Goal: Use online tool/utility: Utilize a website feature to perform a specific function

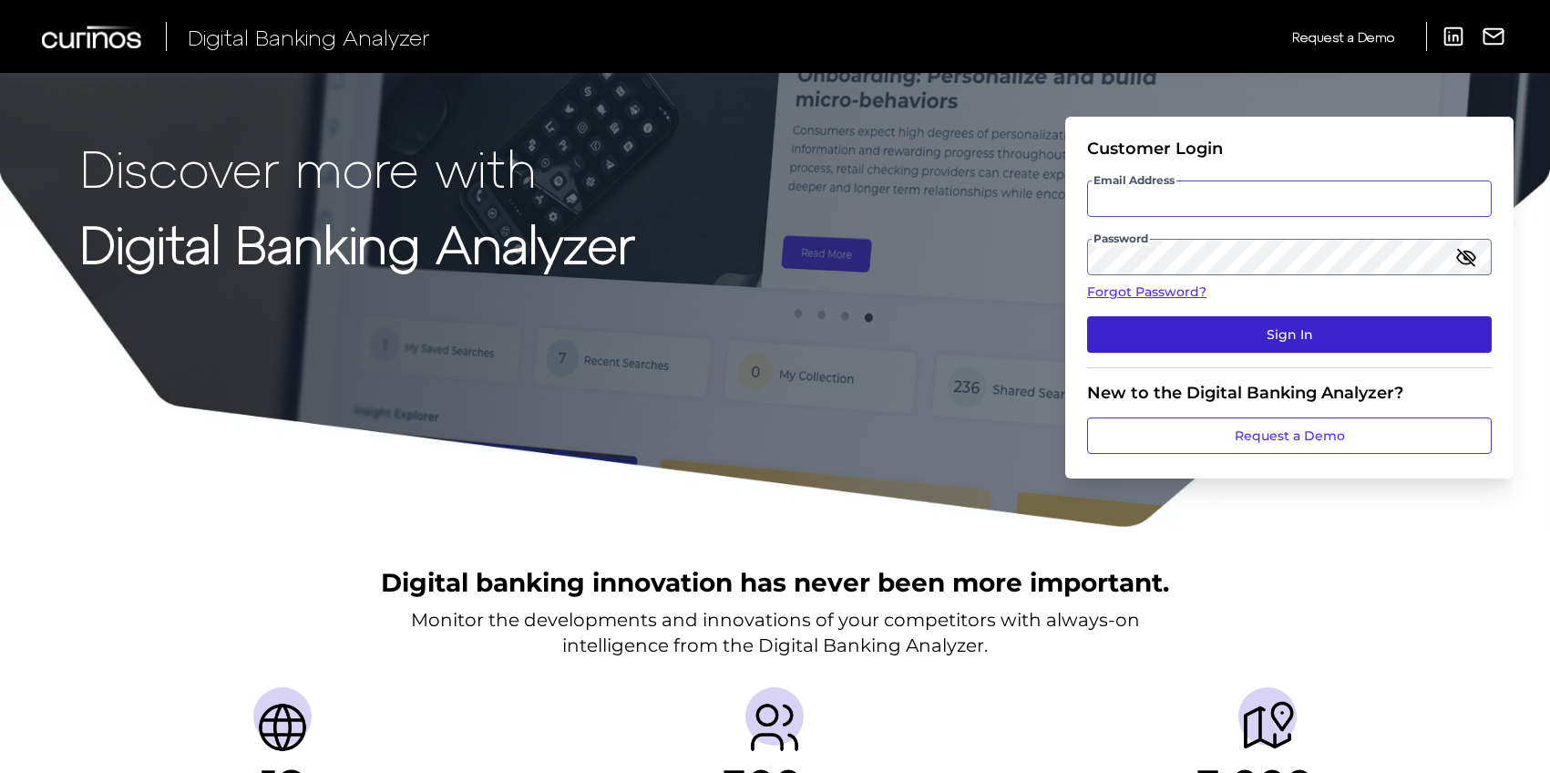
type input "[PERSON_NAME][EMAIL_ADDRESS][PERSON_NAME][DOMAIN_NAME]"
click at [1309, 336] on button "Sign In" at bounding box center [1289, 334] width 405 height 36
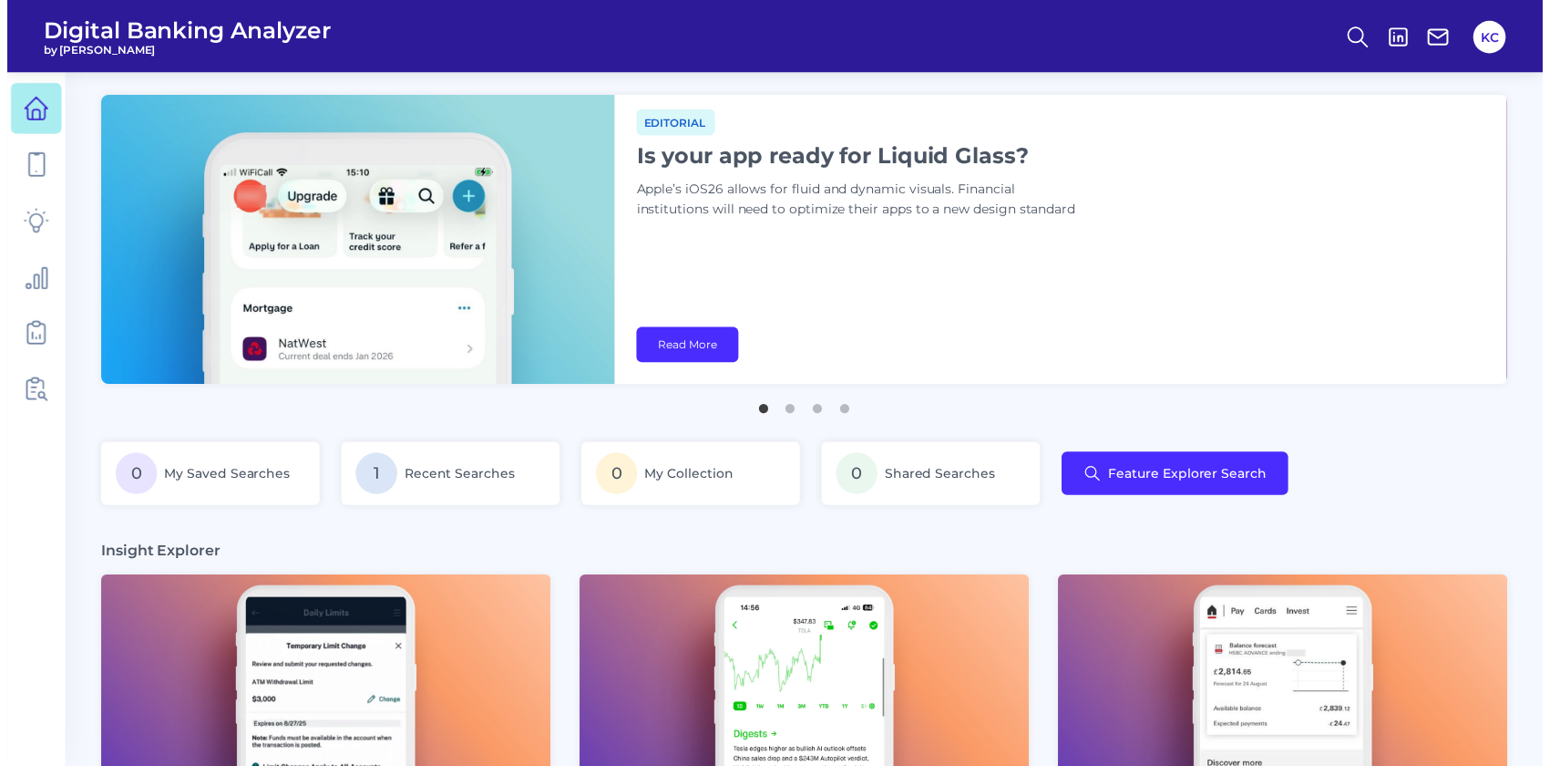
scroll to position [0, 82]
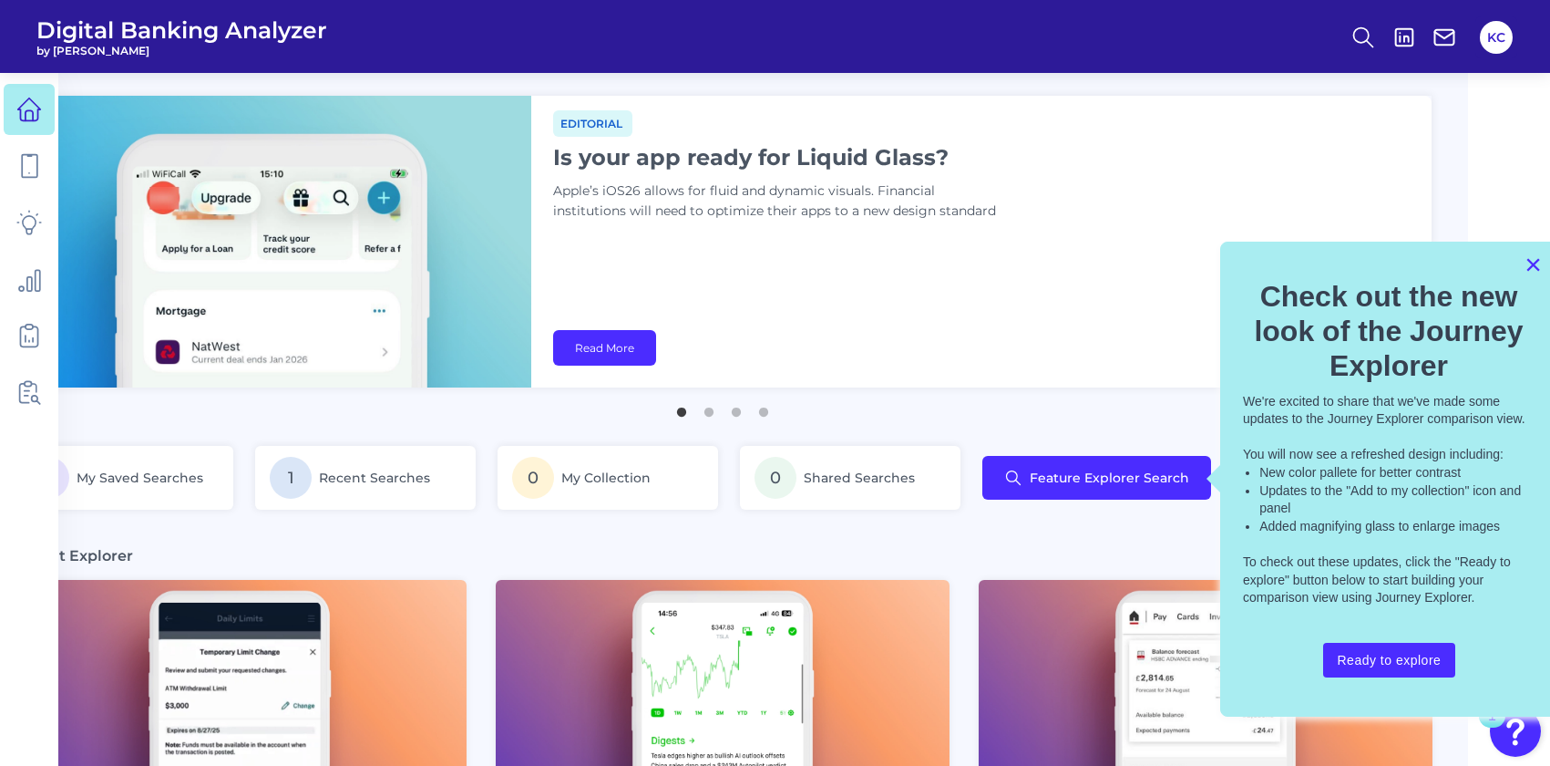
click at [1529, 271] on button "×" at bounding box center [1533, 264] width 17 height 29
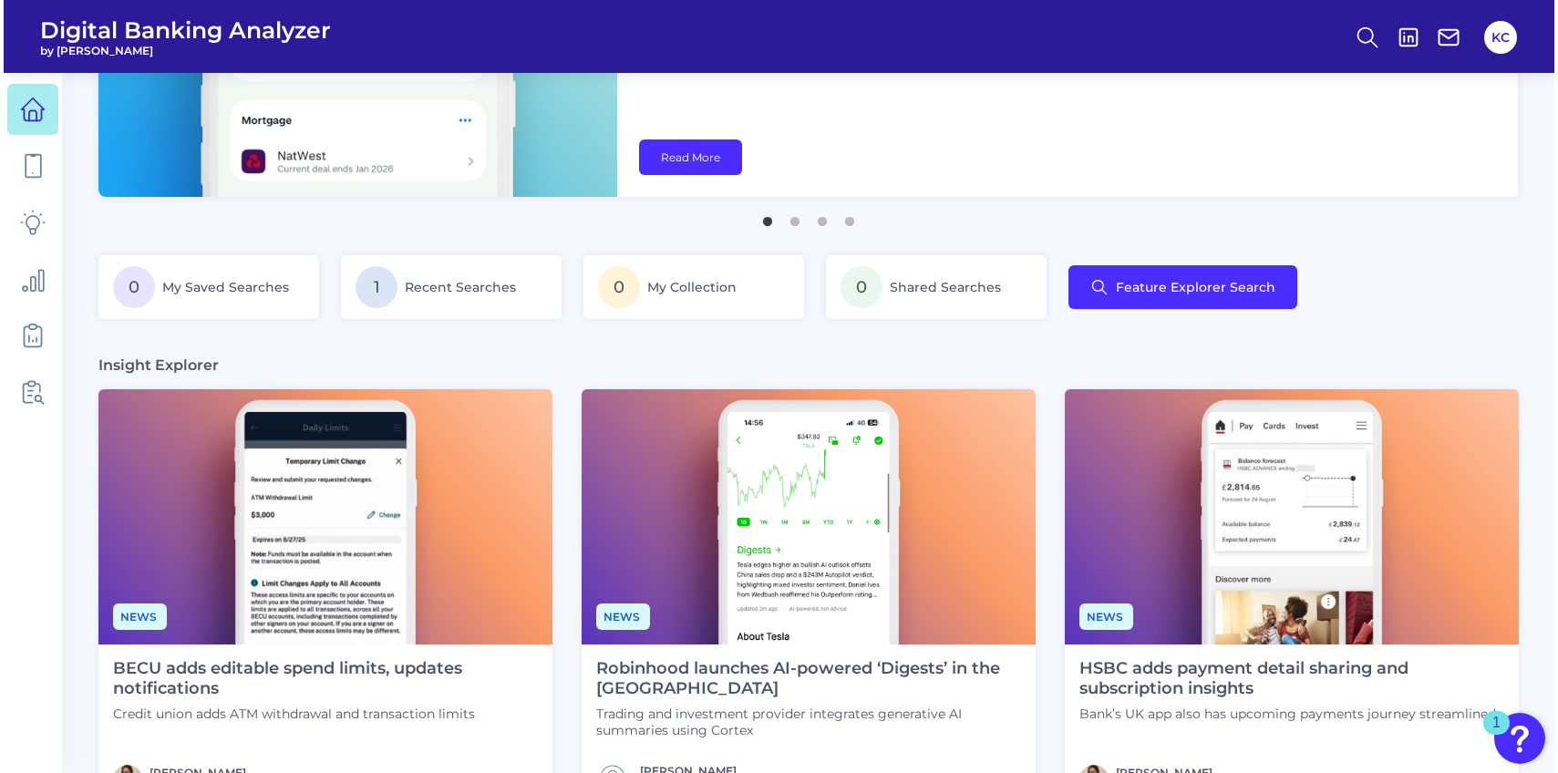
scroll to position [0, 0]
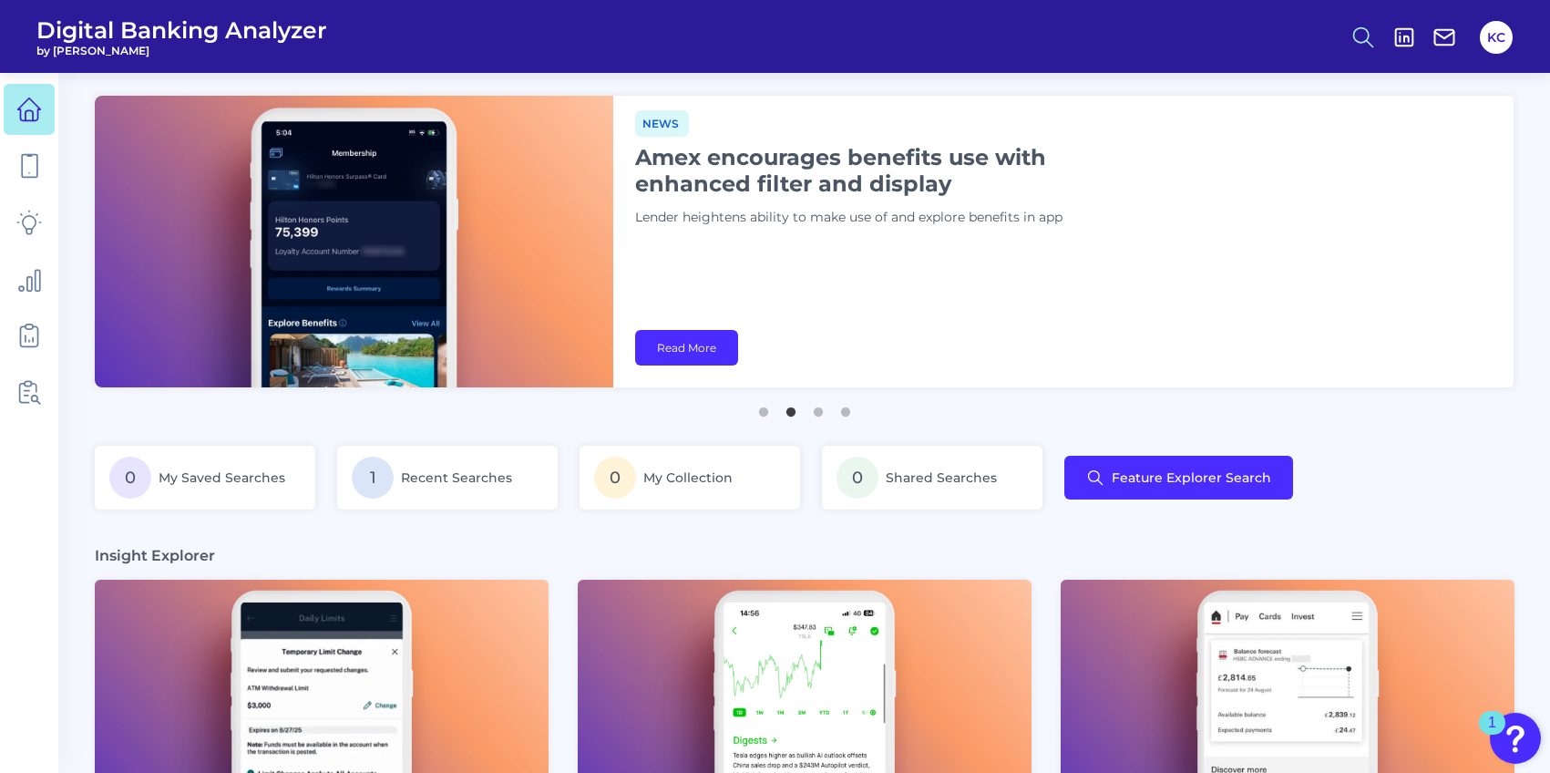
click at [1371, 34] on icon at bounding box center [1364, 38] width 26 height 26
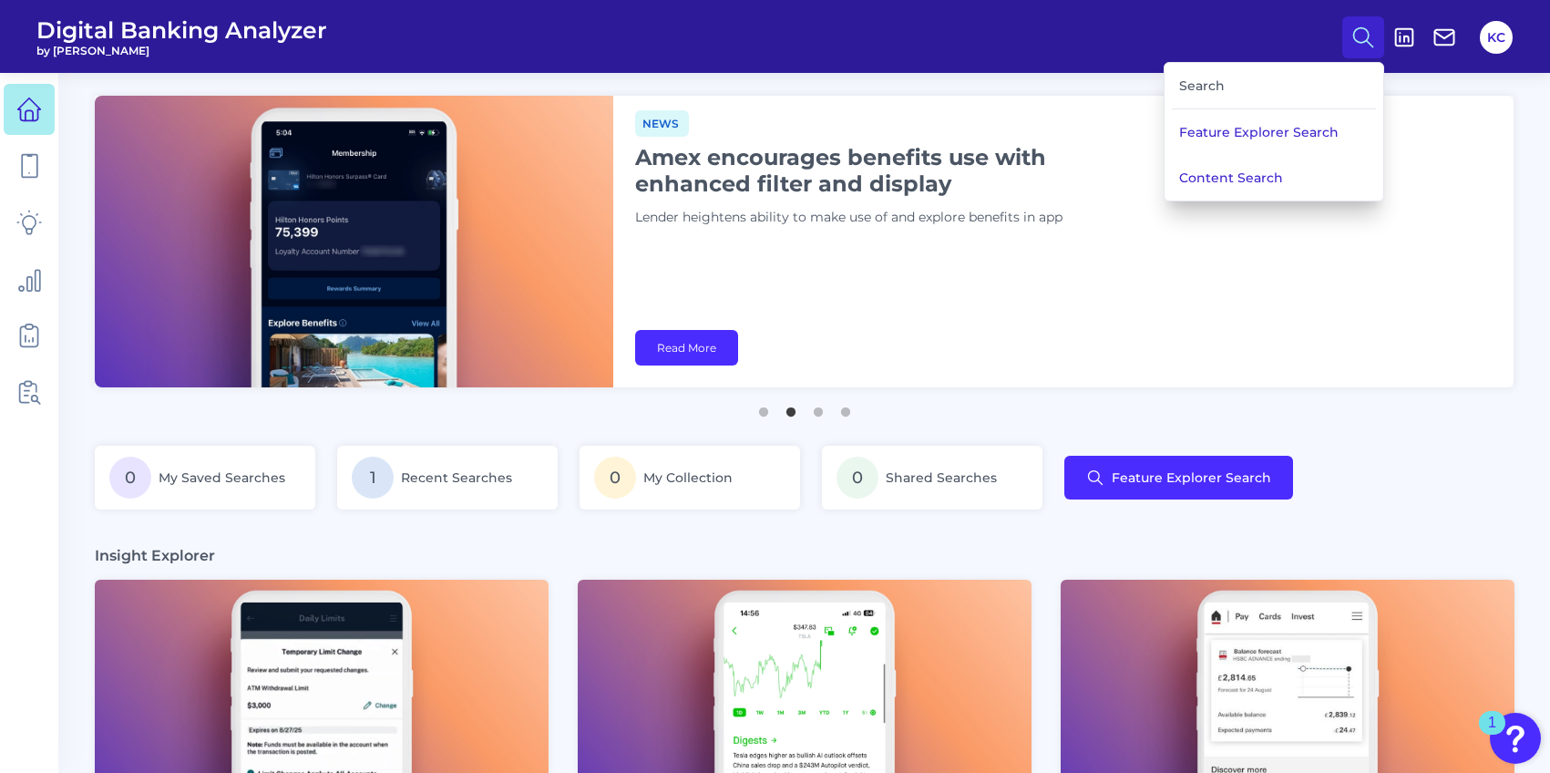
click at [1197, 87] on div "Search" at bounding box center [1274, 86] width 204 height 46
click at [1210, 88] on div "Search" at bounding box center [1274, 86] width 204 height 46
click at [1236, 133] on button "Feature Explorer Search" at bounding box center [1274, 132] width 219 height 46
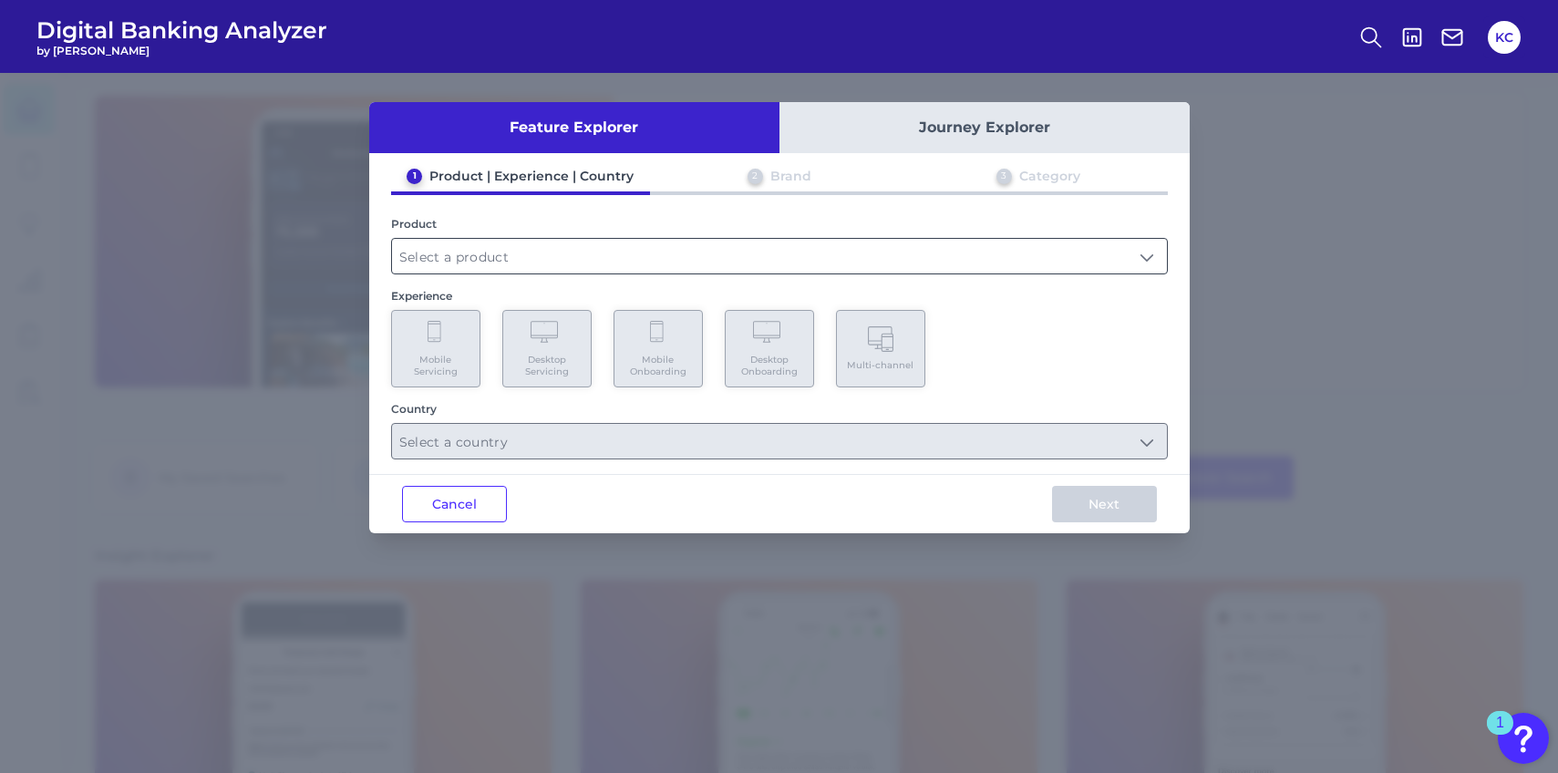
click at [719, 252] on input "text" at bounding box center [779, 256] width 775 height 35
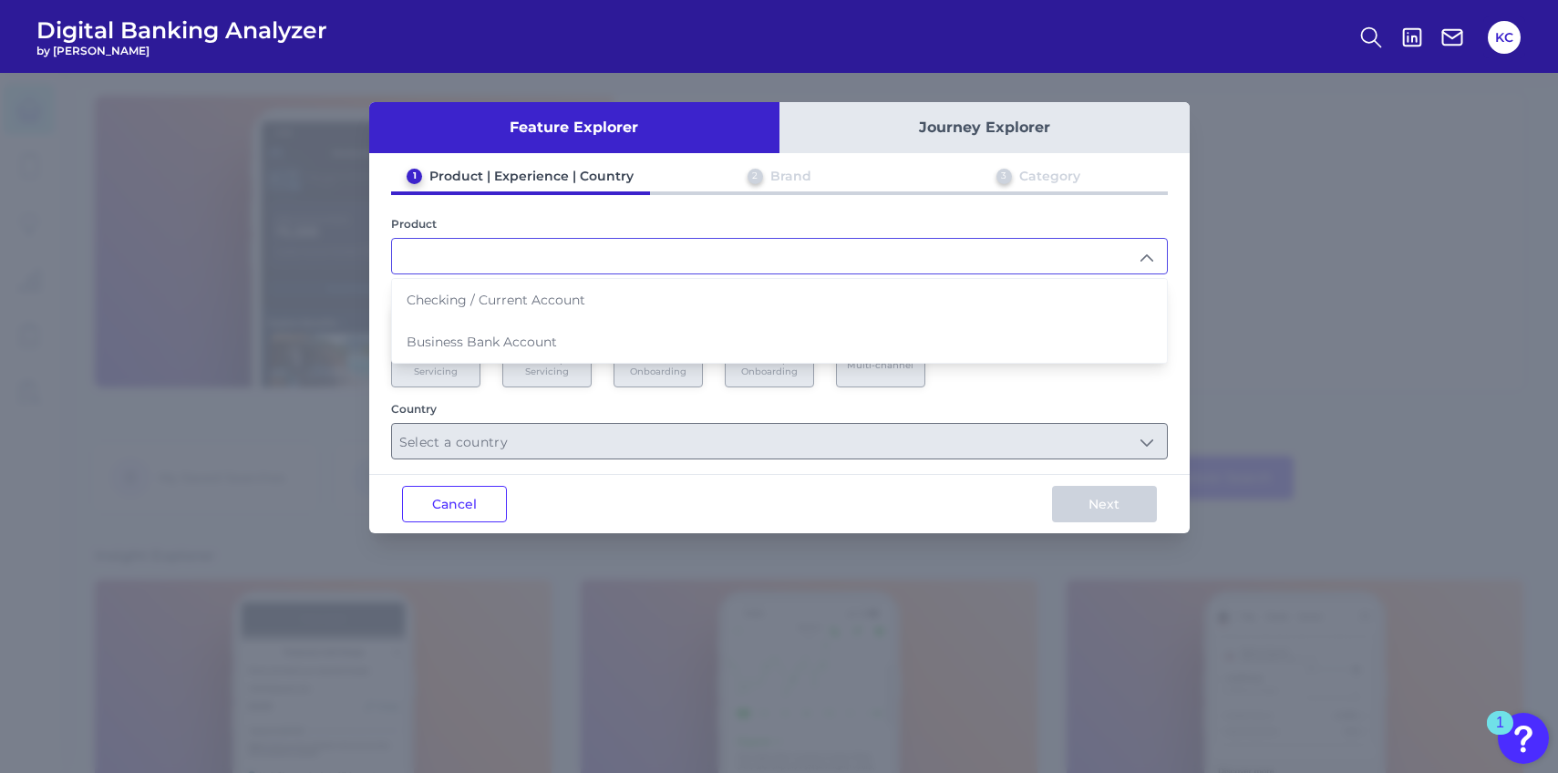
click at [571, 260] on input "text" at bounding box center [779, 256] width 775 height 35
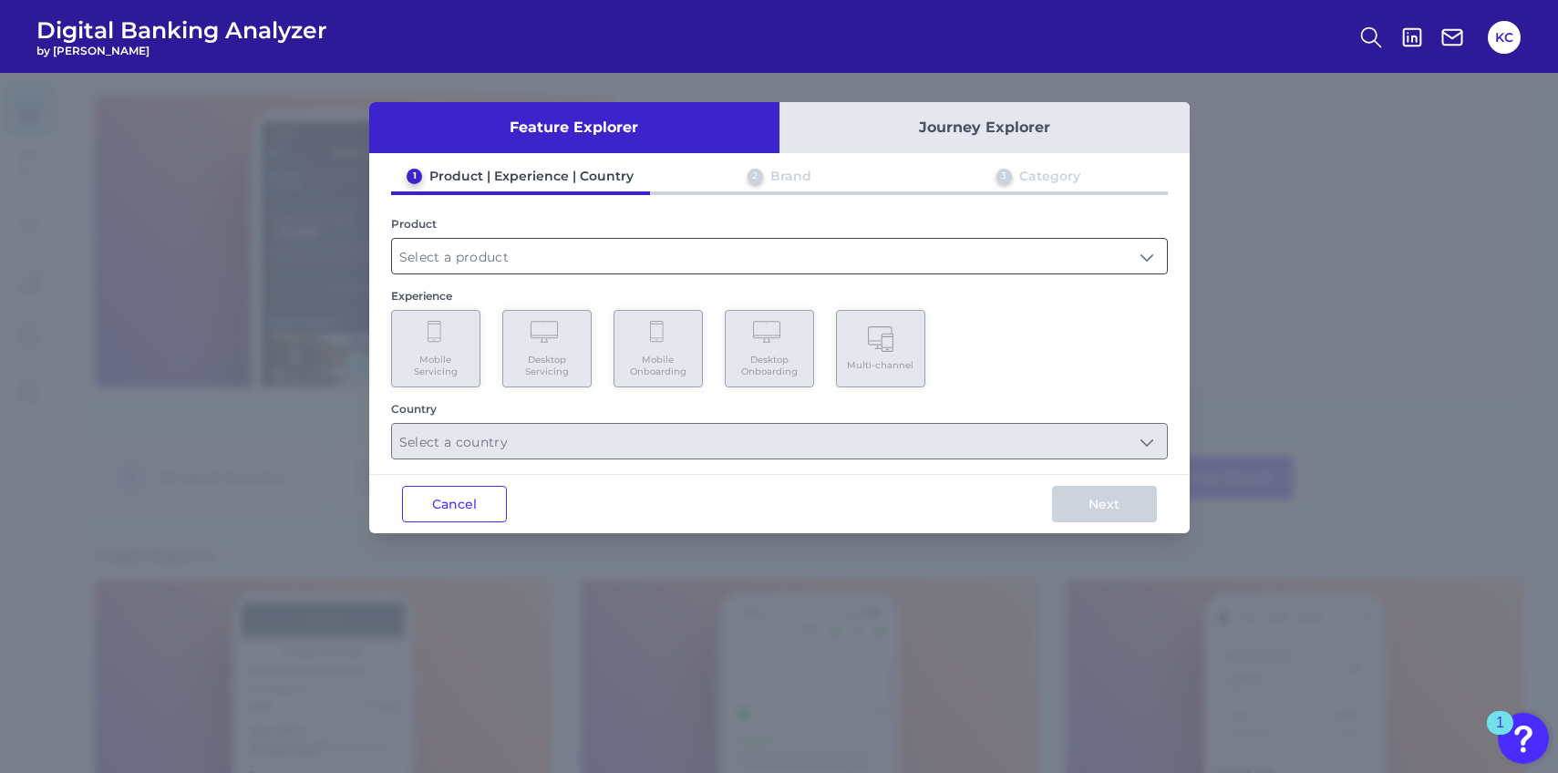
click at [1138, 248] on input "text" at bounding box center [779, 256] width 775 height 35
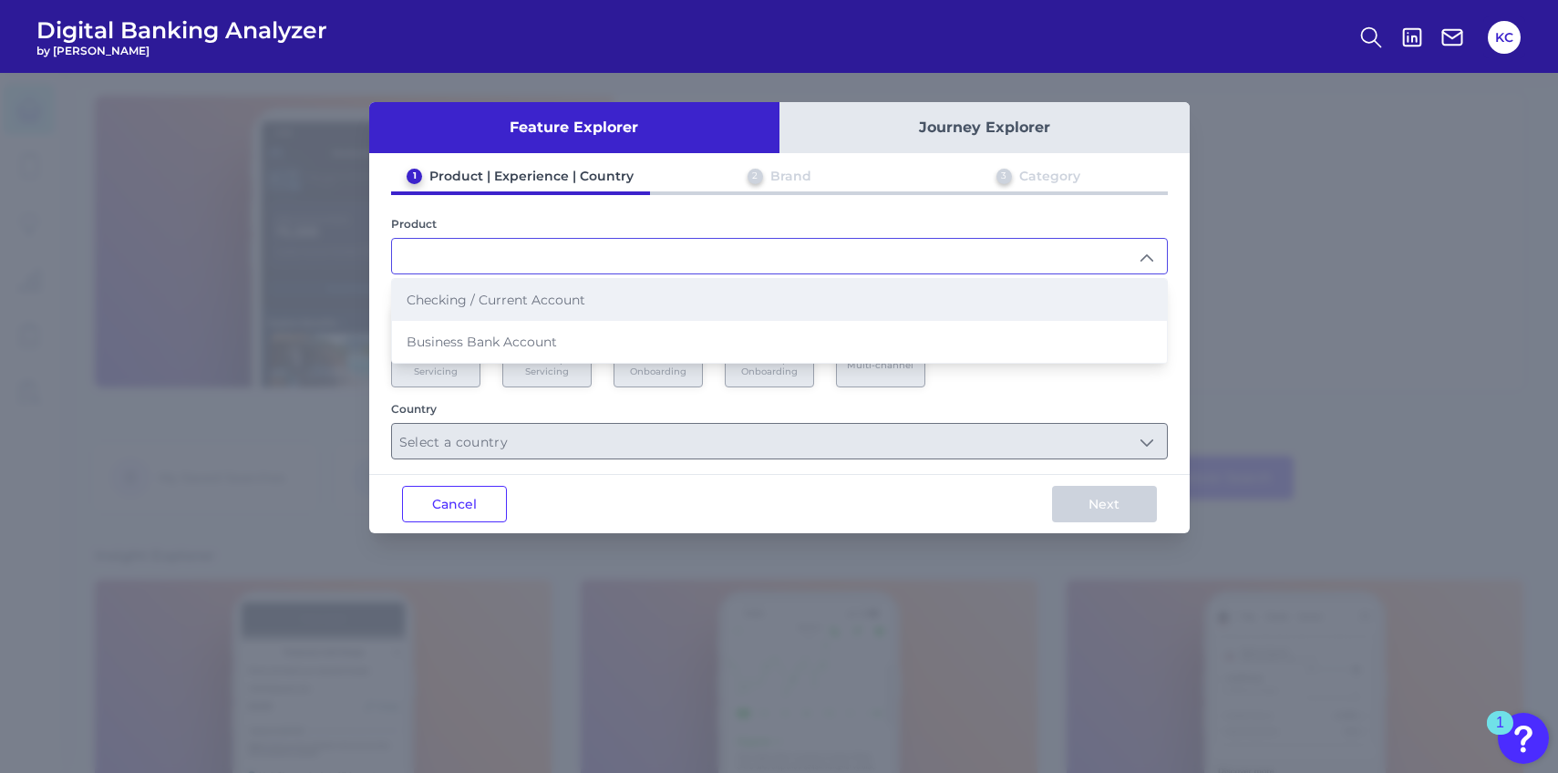
click at [815, 303] on li "Checking / Current Account" at bounding box center [779, 300] width 775 height 42
type input "Checking / Current Account"
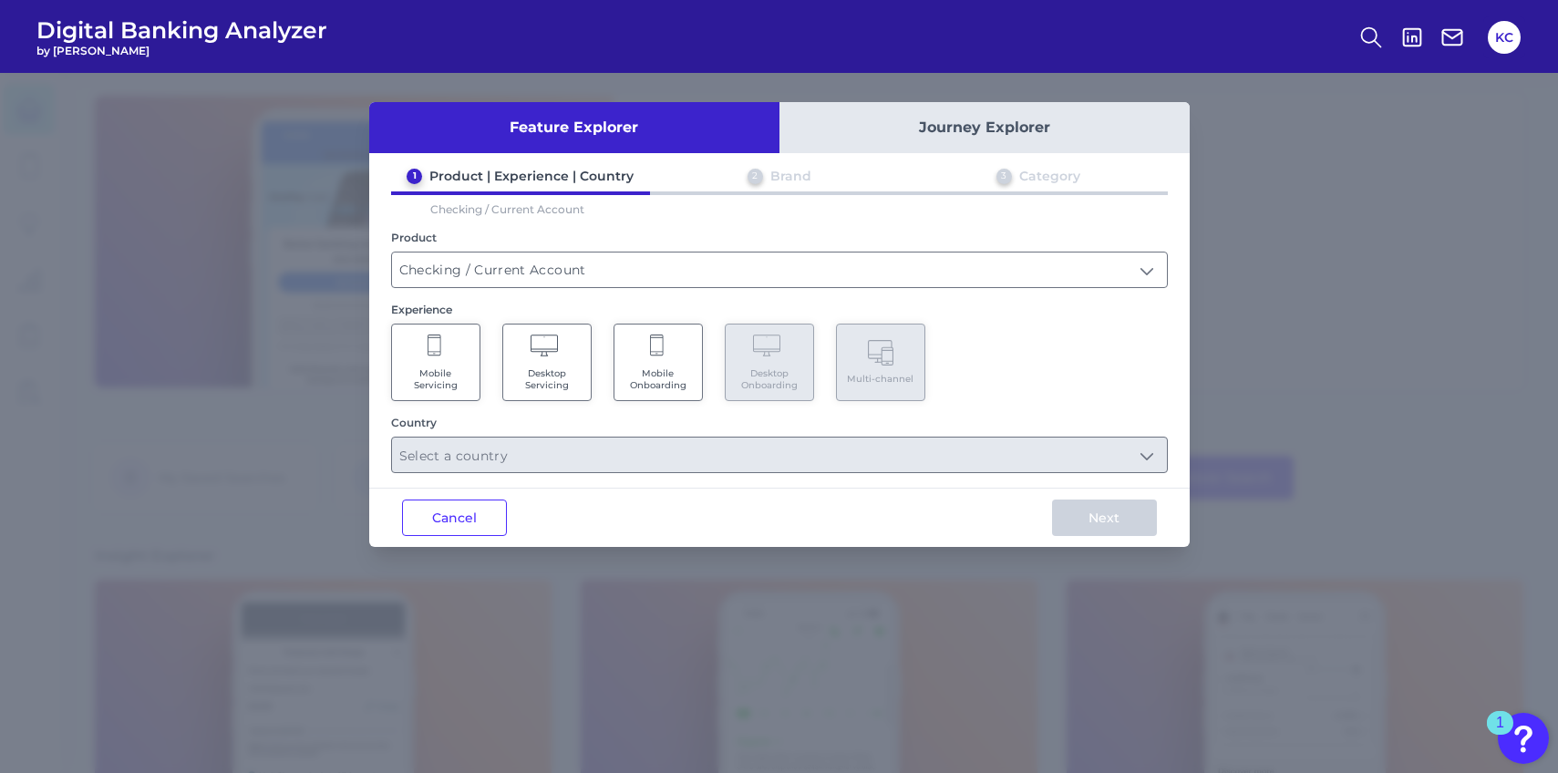
click at [644, 380] on span "Mobile Onboarding" at bounding box center [657, 379] width 69 height 24
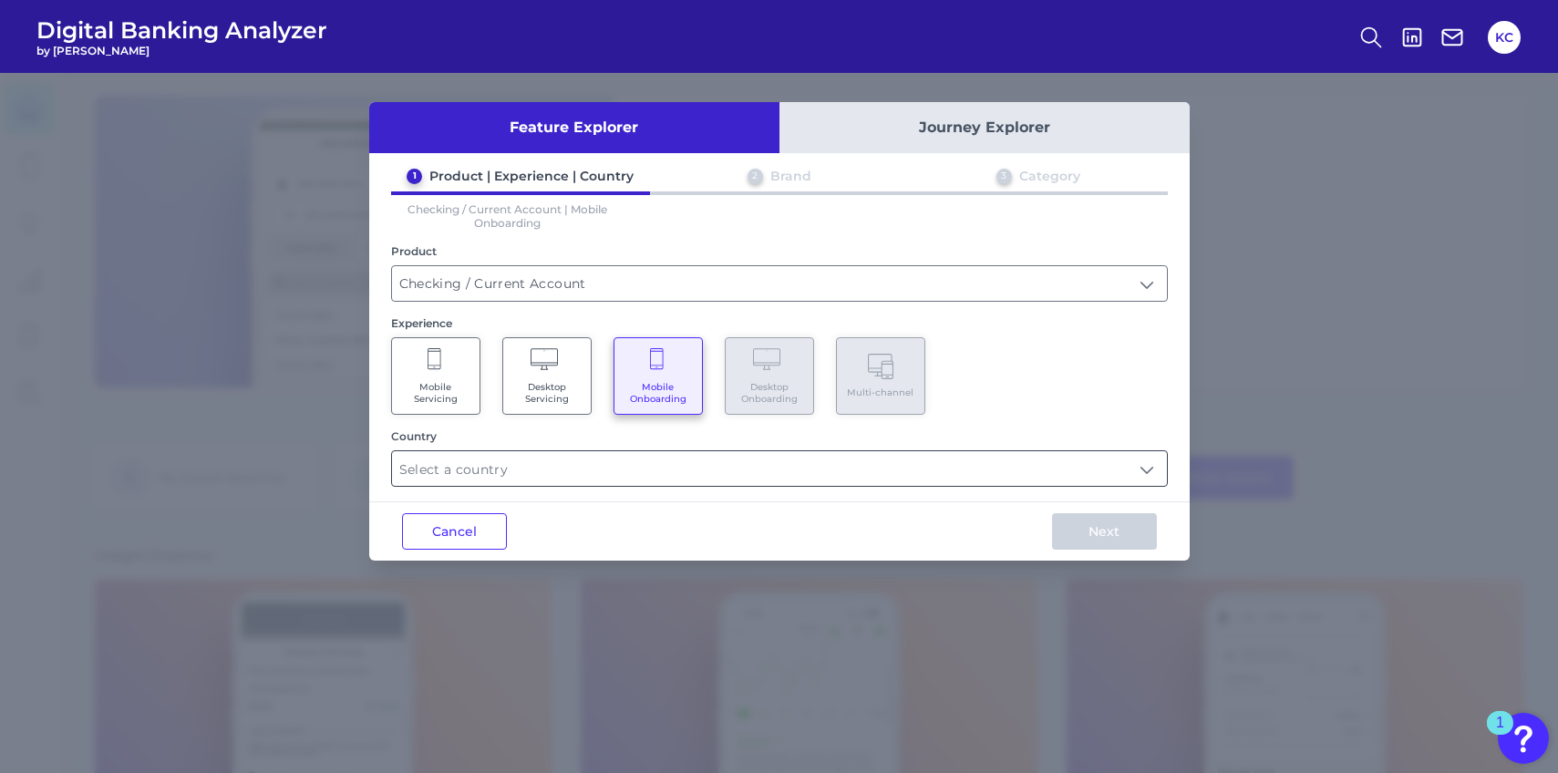
click at [1146, 465] on input "text" at bounding box center [779, 468] width 775 height 35
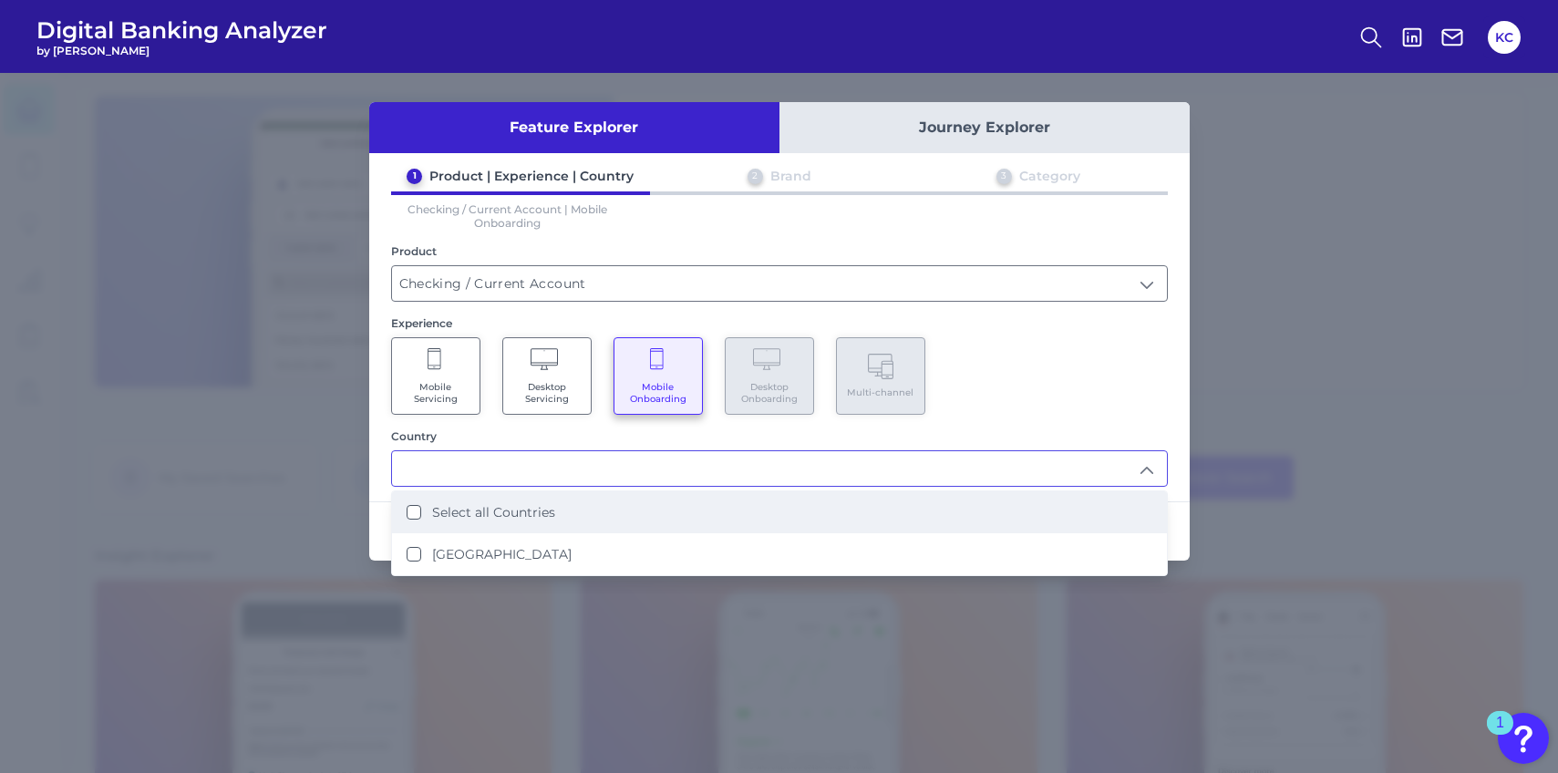
click at [416, 511] on Countries "Select all Countries" at bounding box center [413, 512] width 15 height 15
type input "Select all Countries"
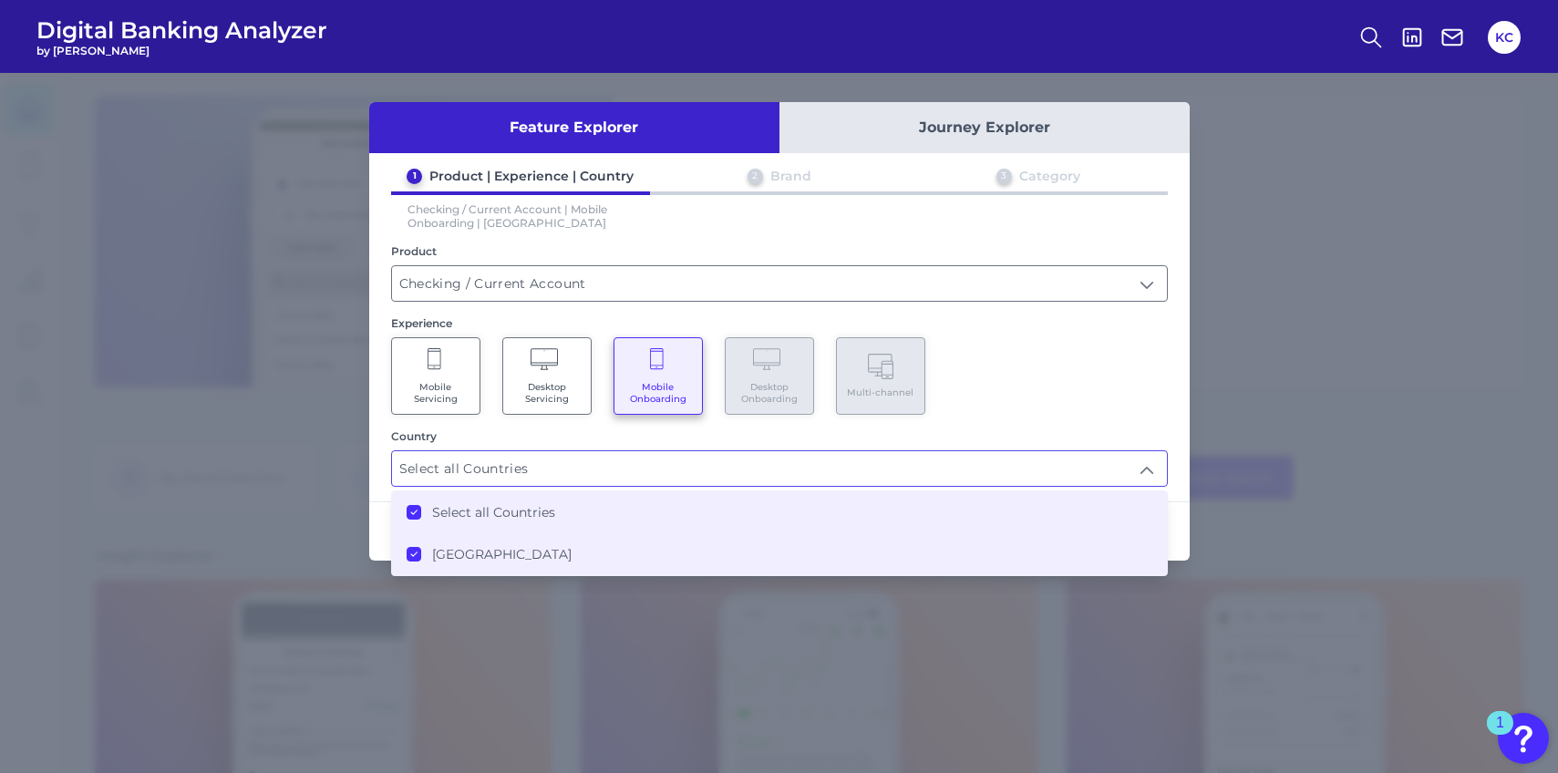
click at [1064, 387] on div "Mobile Servicing Desktop Servicing Mobile Onboarding Desktop Onboarding Multi-c…" at bounding box center [779, 375] width 776 height 77
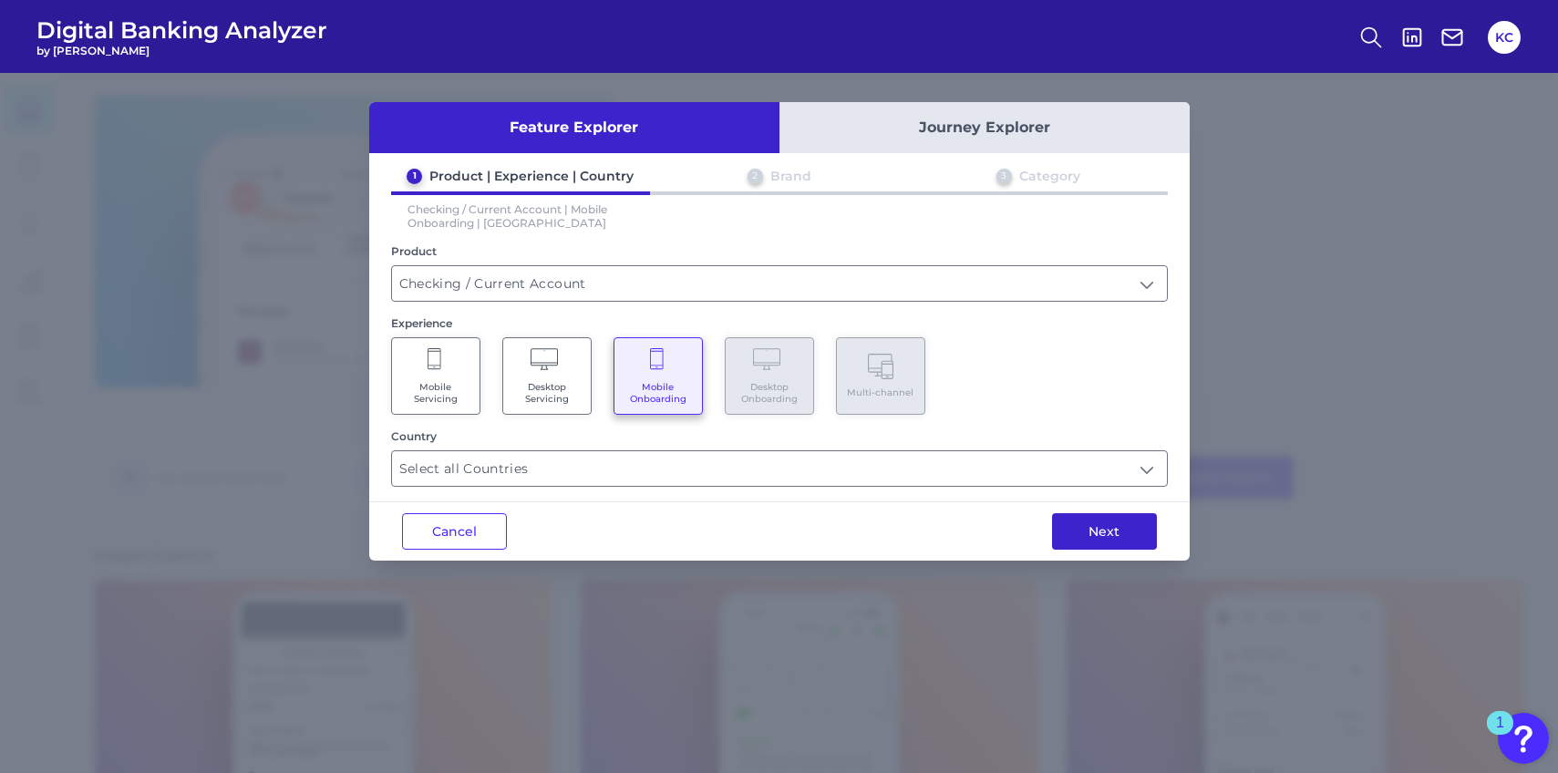
click at [1111, 522] on button "Next" at bounding box center [1104, 531] width 105 height 36
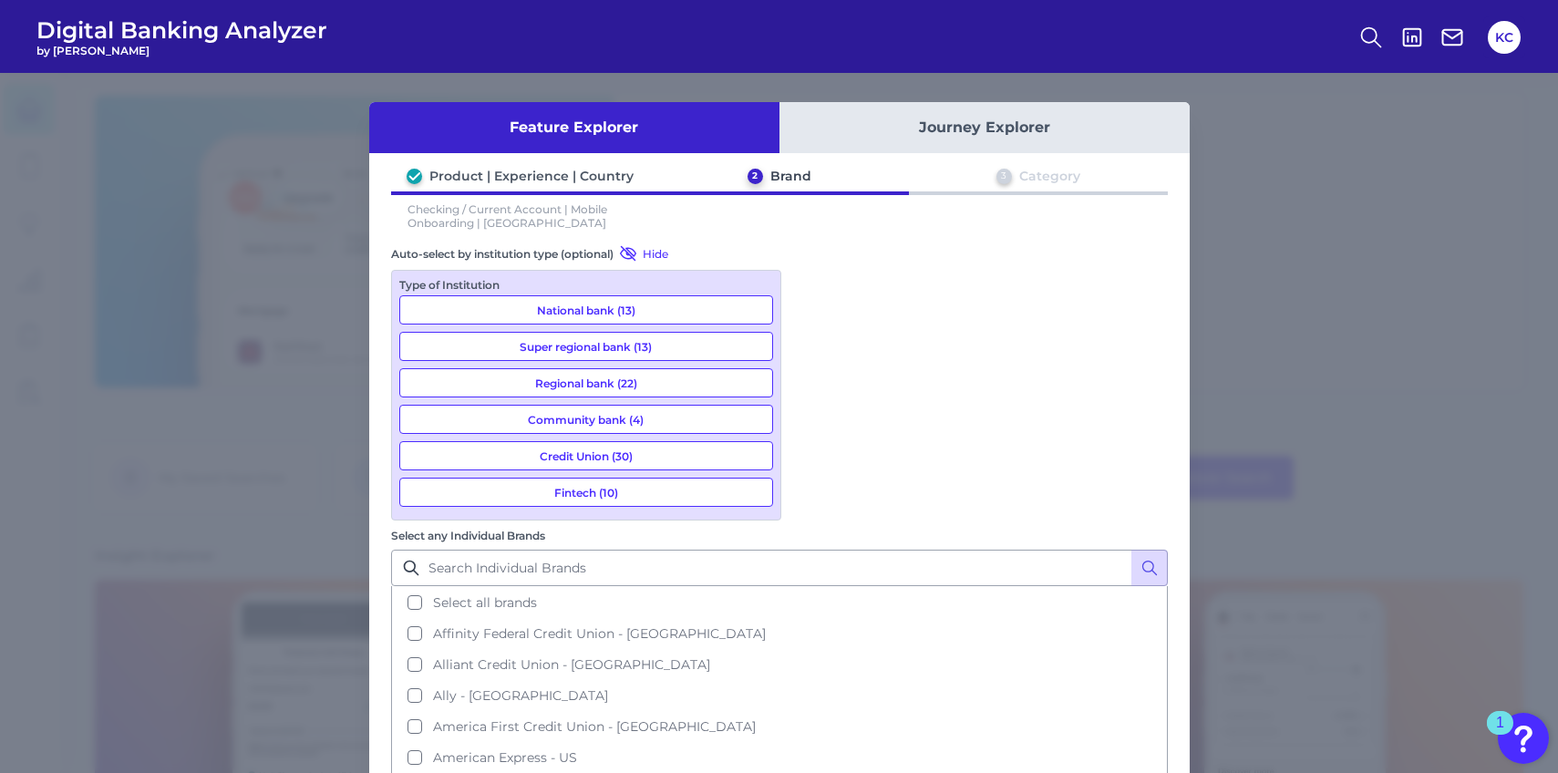
click at [639, 303] on button "National bank (13)" at bounding box center [586, 309] width 374 height 29
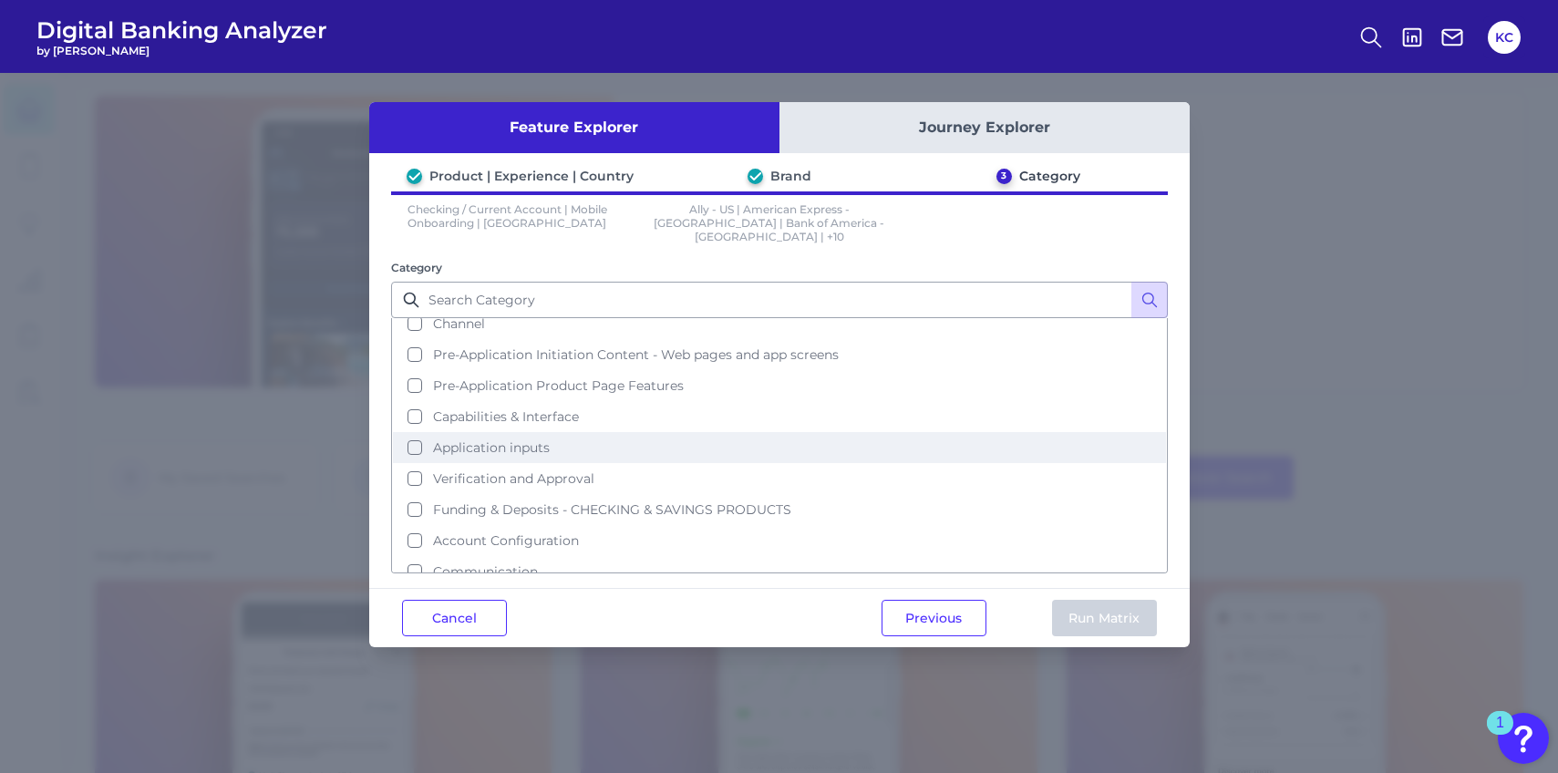
scroll to position [48, 0]
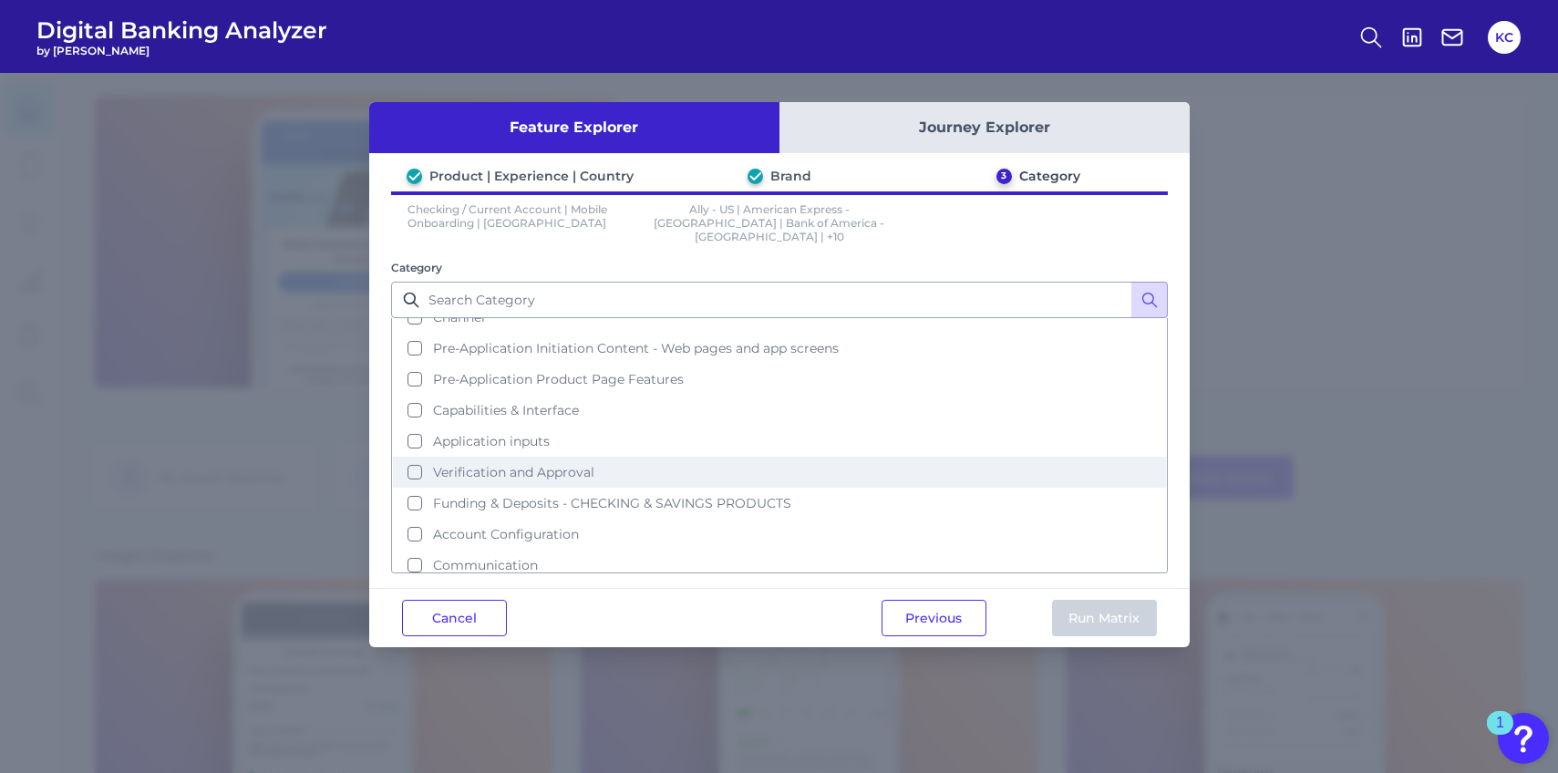
click at [416, 457] on button "Verification and Approval" at bounding box center [779, 472] width 773 height 31
click at [1076, 600] on button "Run Matrix" at bounding box center [1104, 618] width 105 height 36
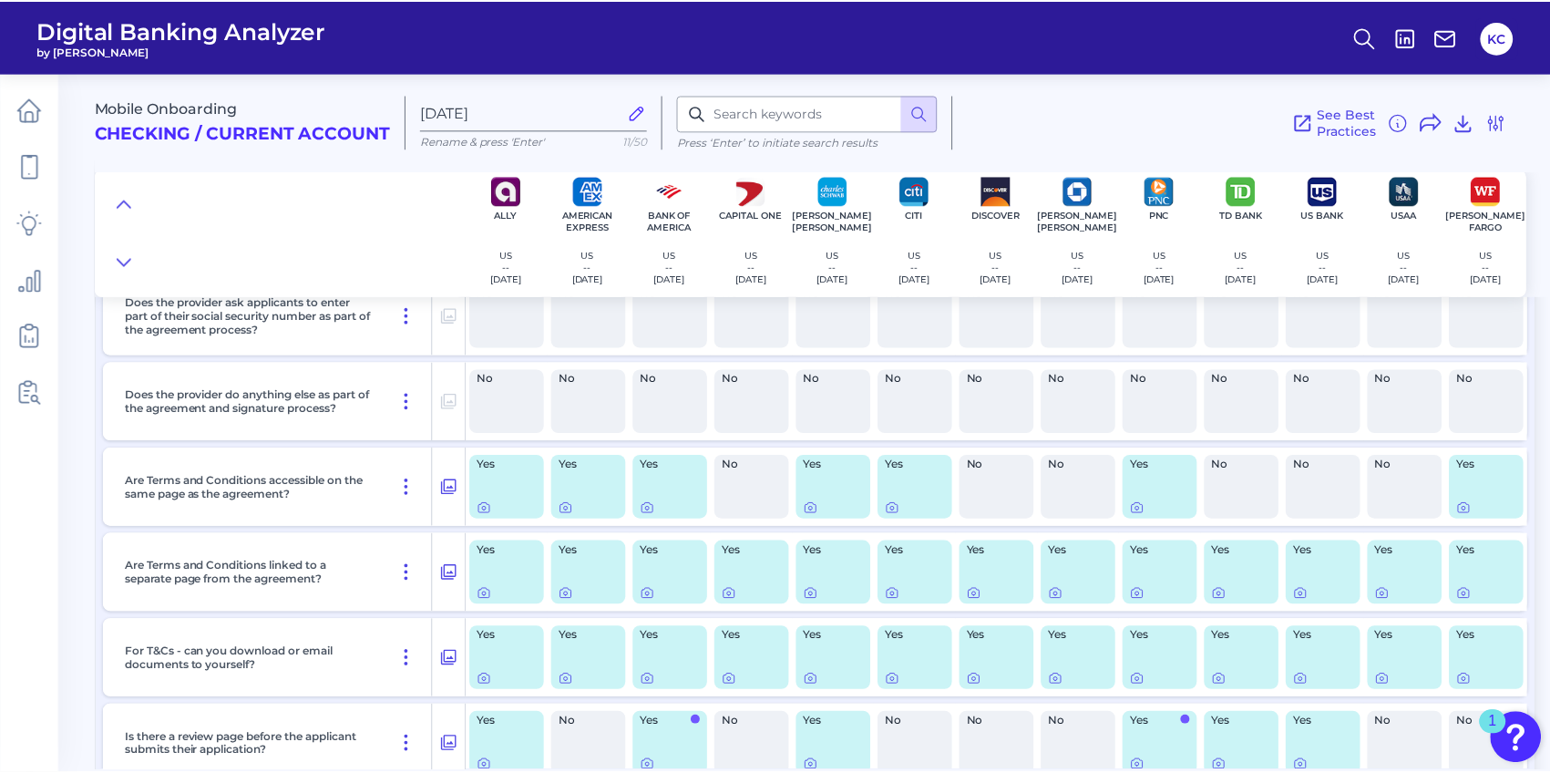
scroll to position [1771, 0]
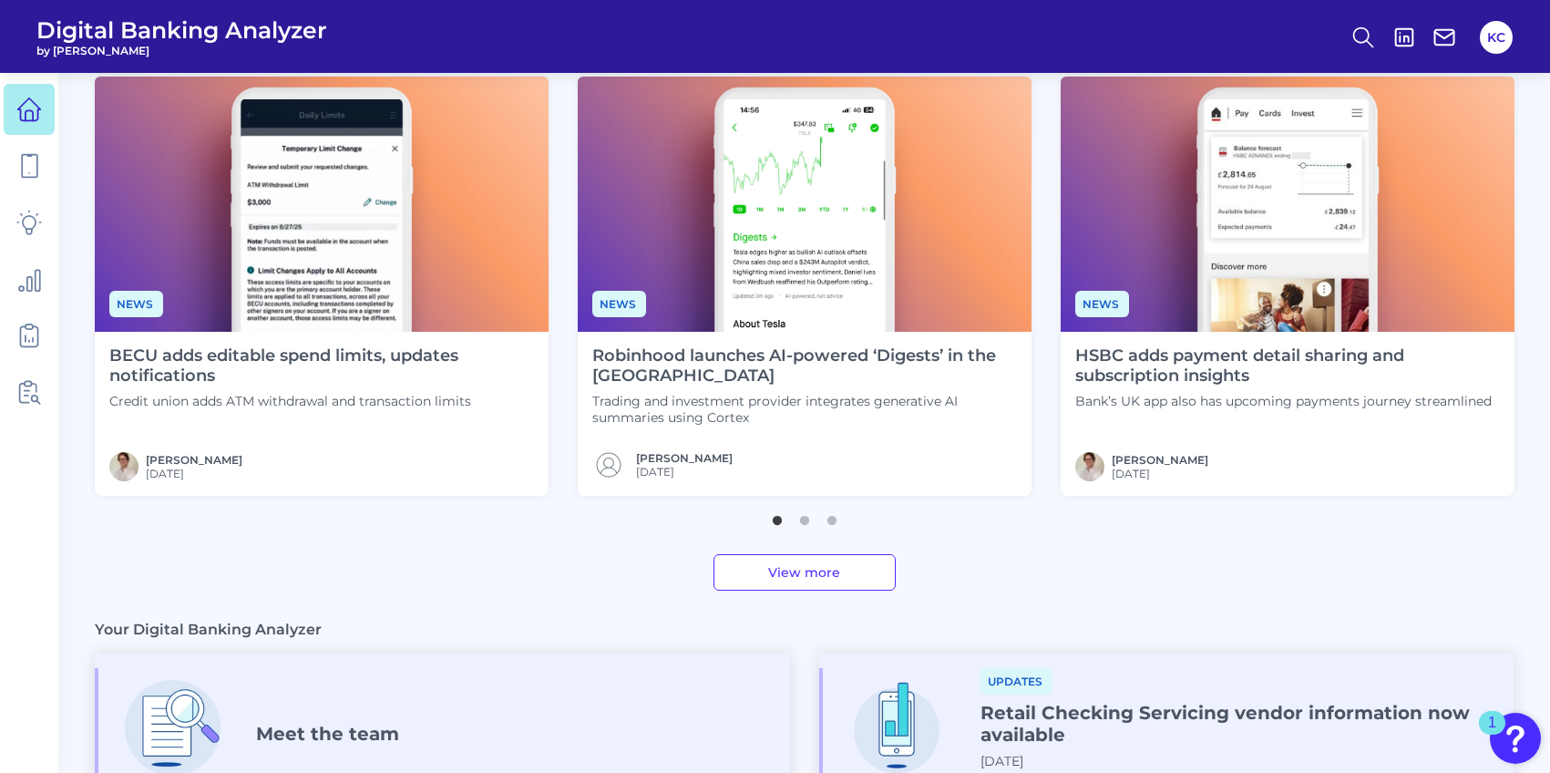
scroll to position [478, 0]
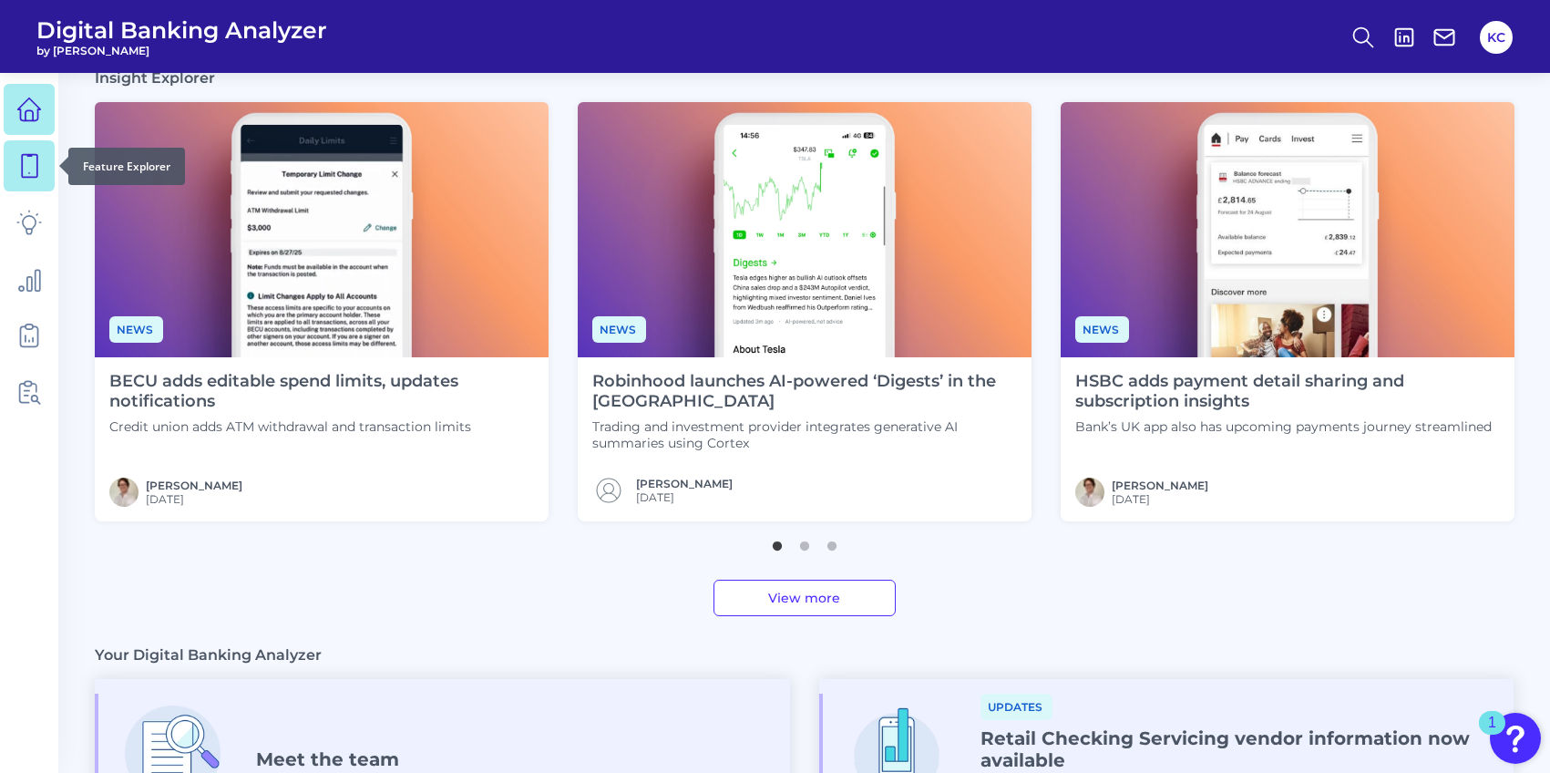
click at [34, 167] on icon at bounding box center [29, 166] width 26 height 26
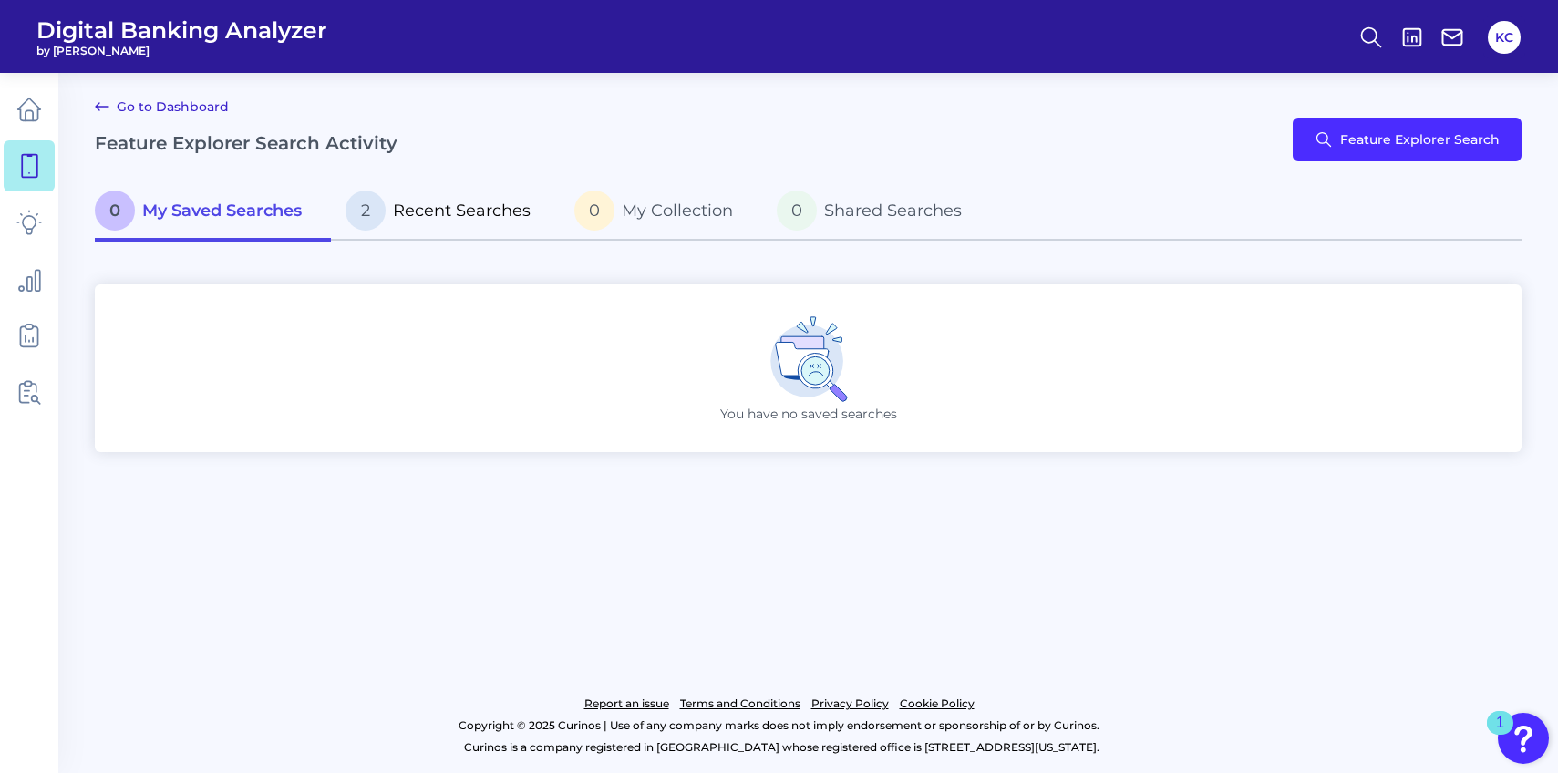
click at [468, 216] on span "Recent Searches" at bounding box center [462, 210] width 138 height 20
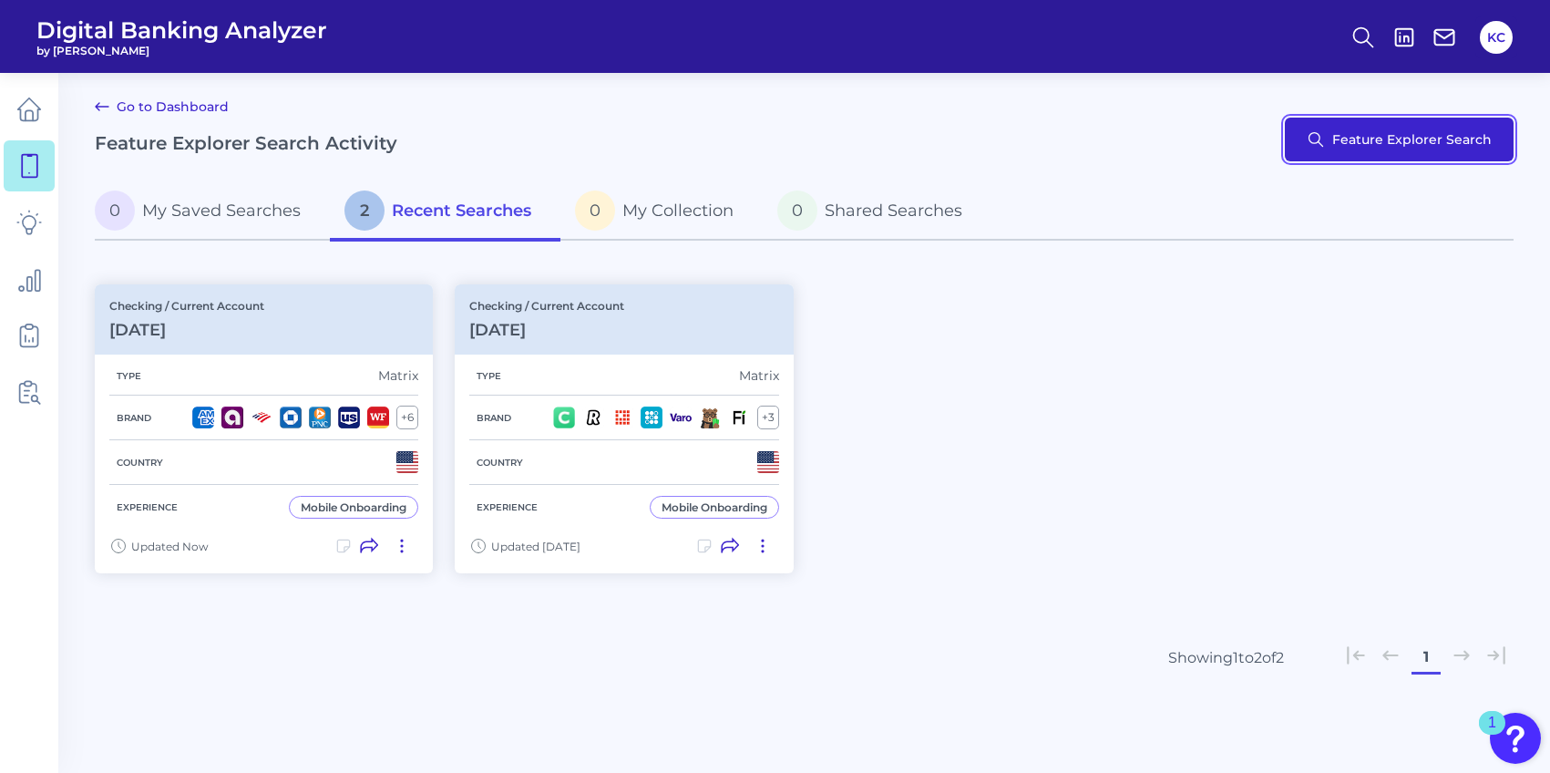
click at [1360, 139] on button "Feature Explorer Search" at bounding box center [1399, 140] width 229 height 44
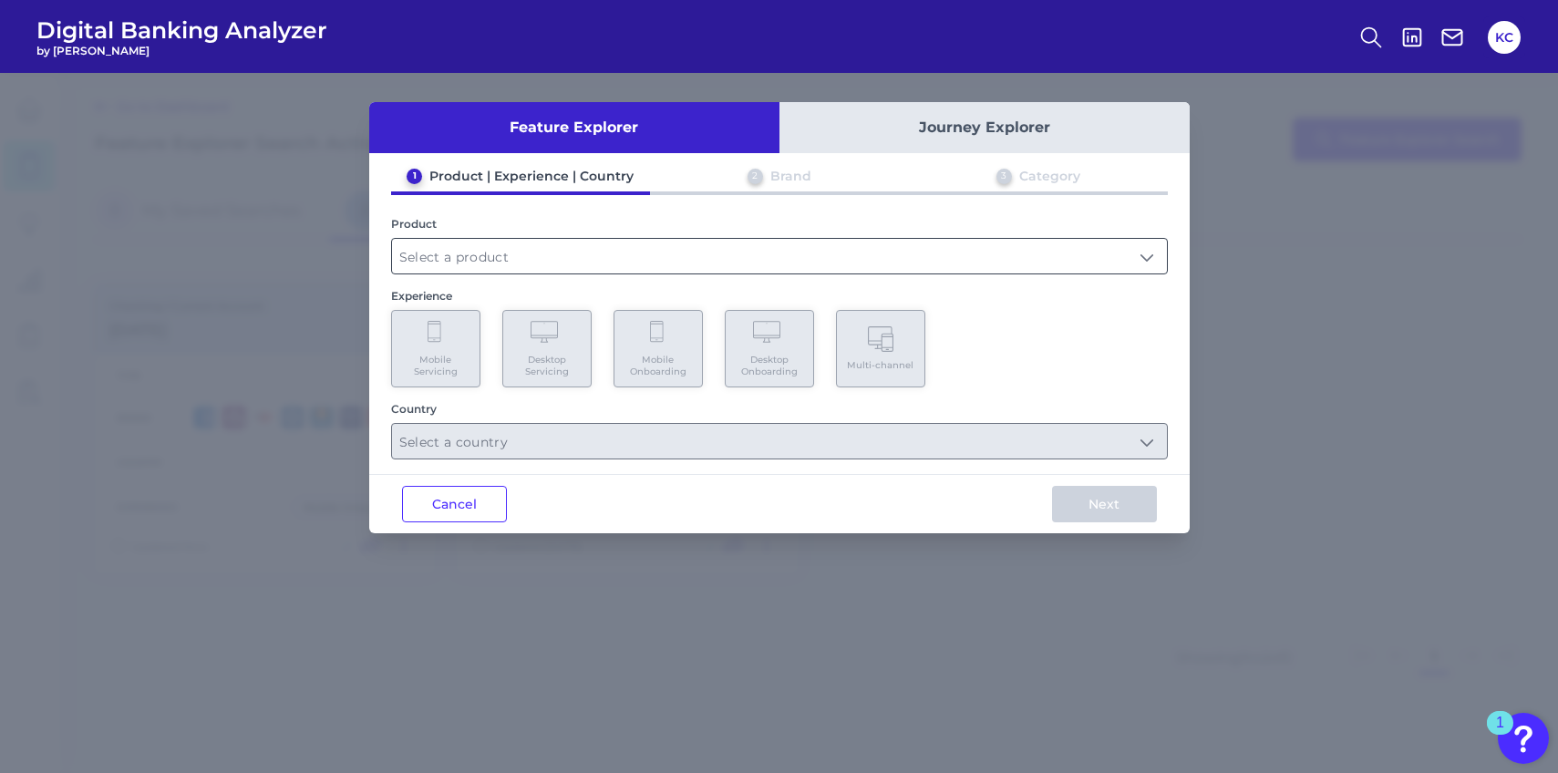
click at [1152, 254] on input "text" at bounding box center [779, 256] width 775 height 35
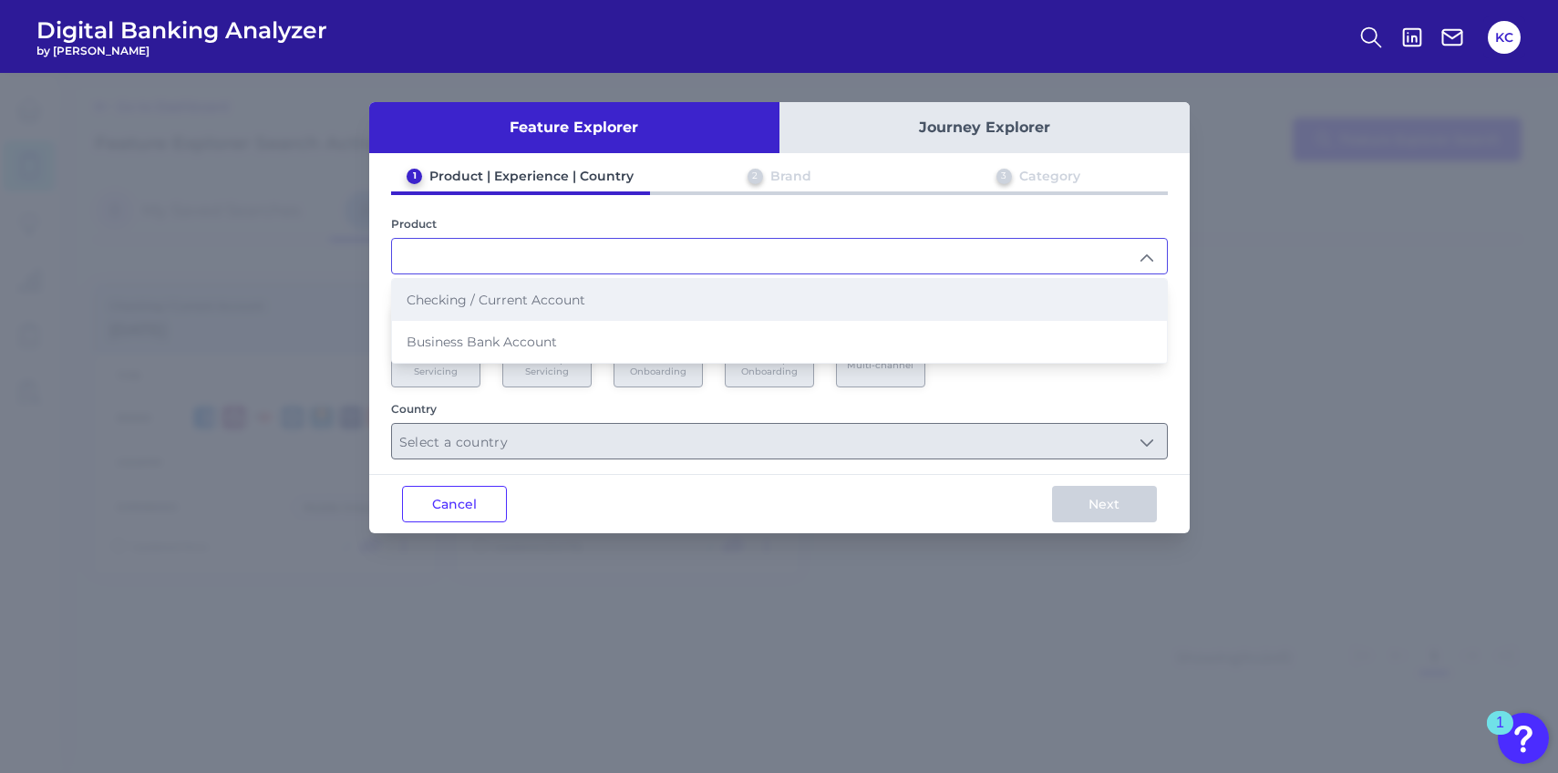
click at [1044, 303] on li "Checking / Current Account" at bounding box center [779, 300] width 775 height 42
type input "Checking / Current Account"
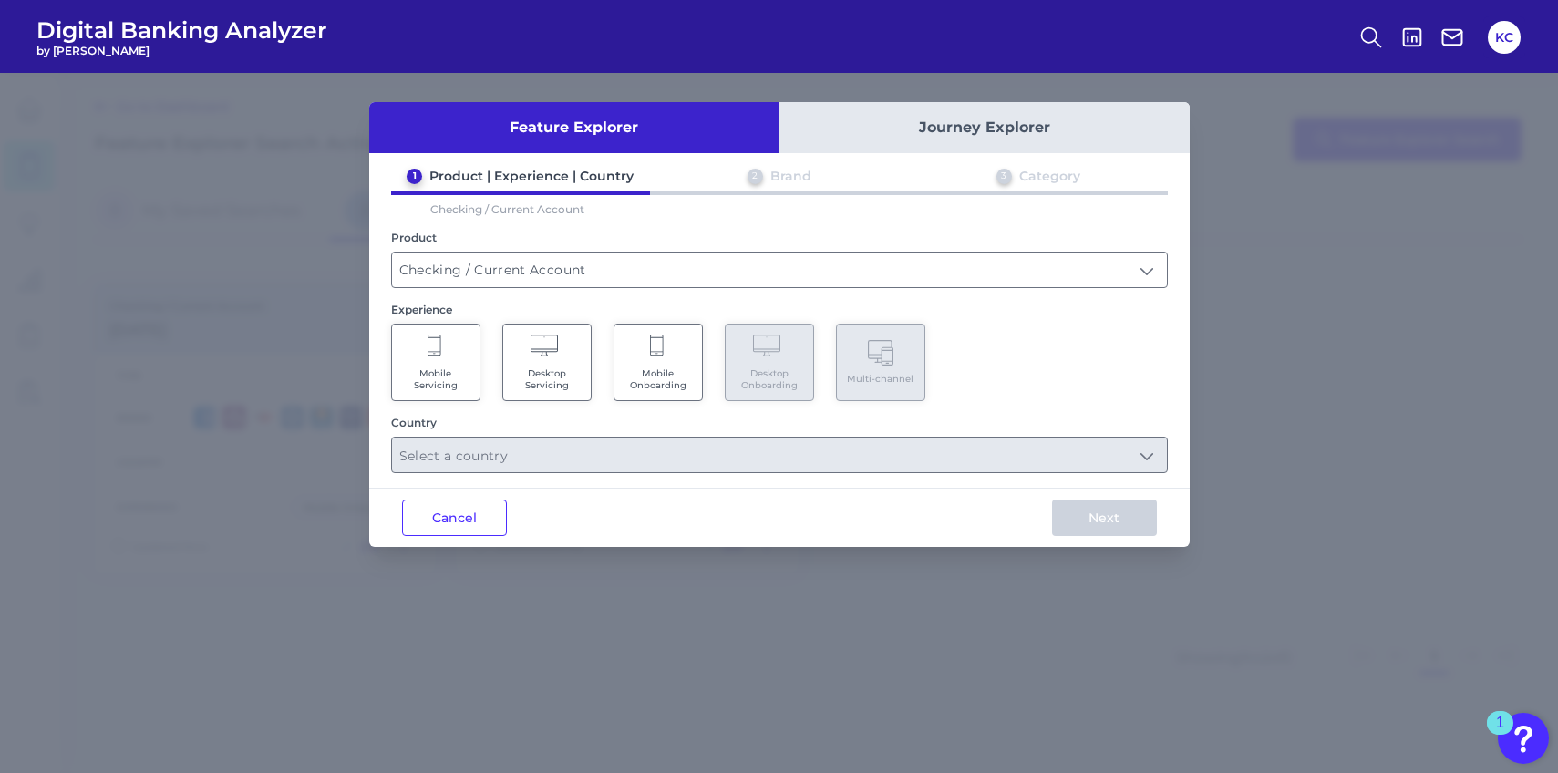
click at [458, 376] on span "Mobile Servicing" at bounding box center [435, 379] width 69 height 24
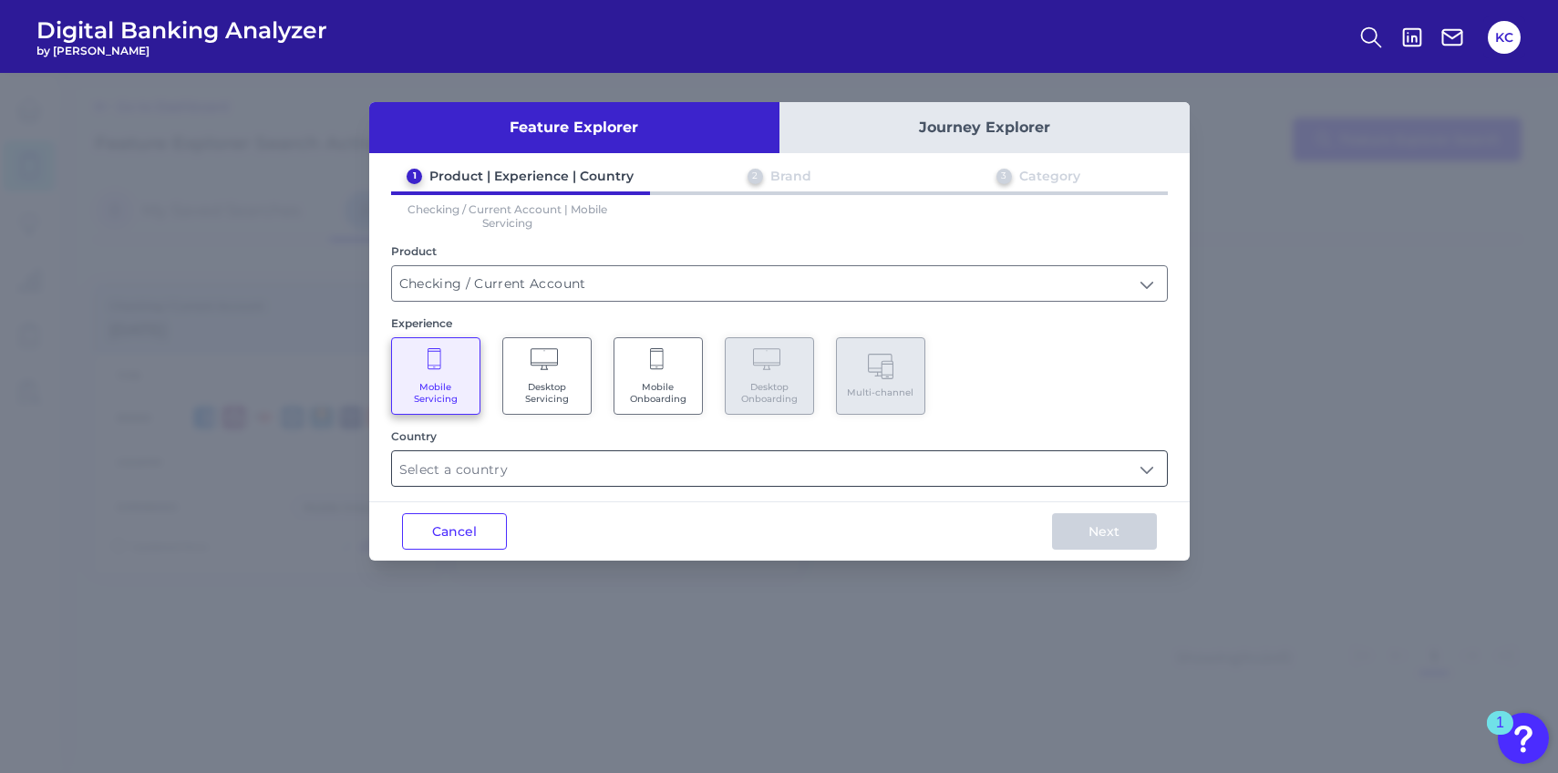
click at [515, 468] on input "text" at bounding box center [779, 468] width 775 height 35
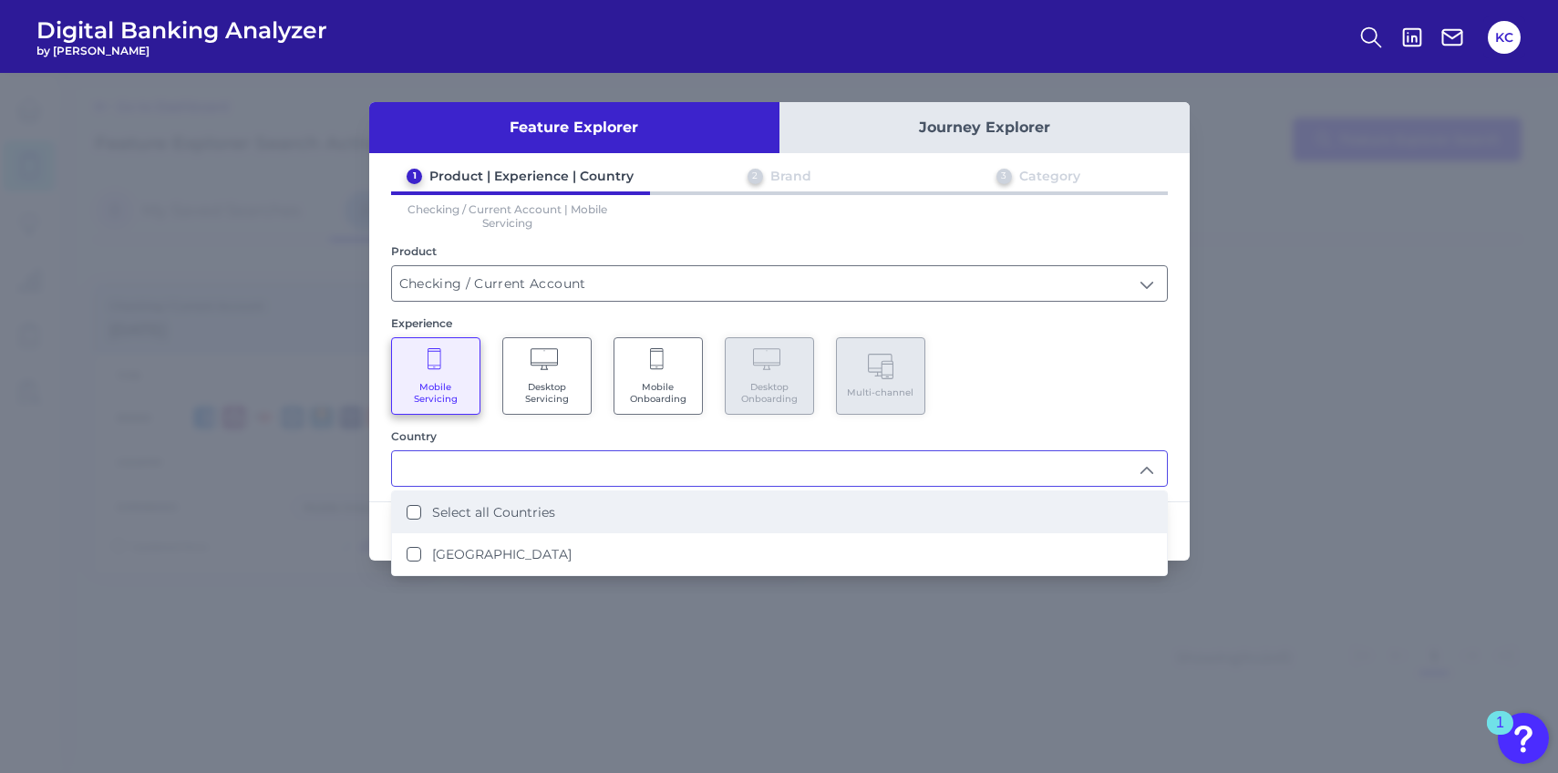
click at [416, 506] on Countries "Select all Countries" at bounding box center [413, 512] width 15 height 15
type input "Select all Countries"
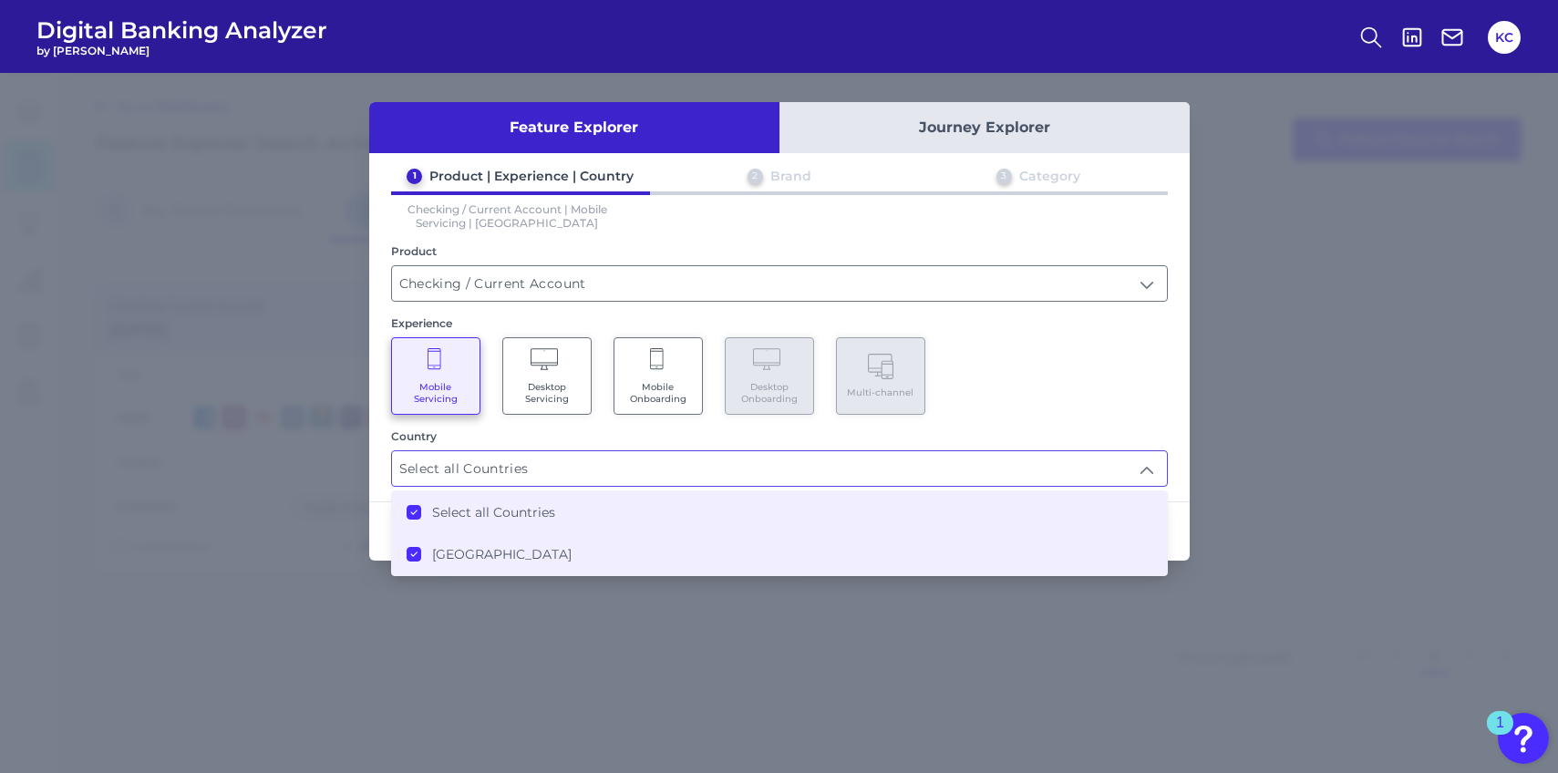
click at [1181, 413] on div "1 Product | Experience | Country 2 Brand 3 Category Checking / Current Account …" at bounding box center [779, 327] width 820 height 319
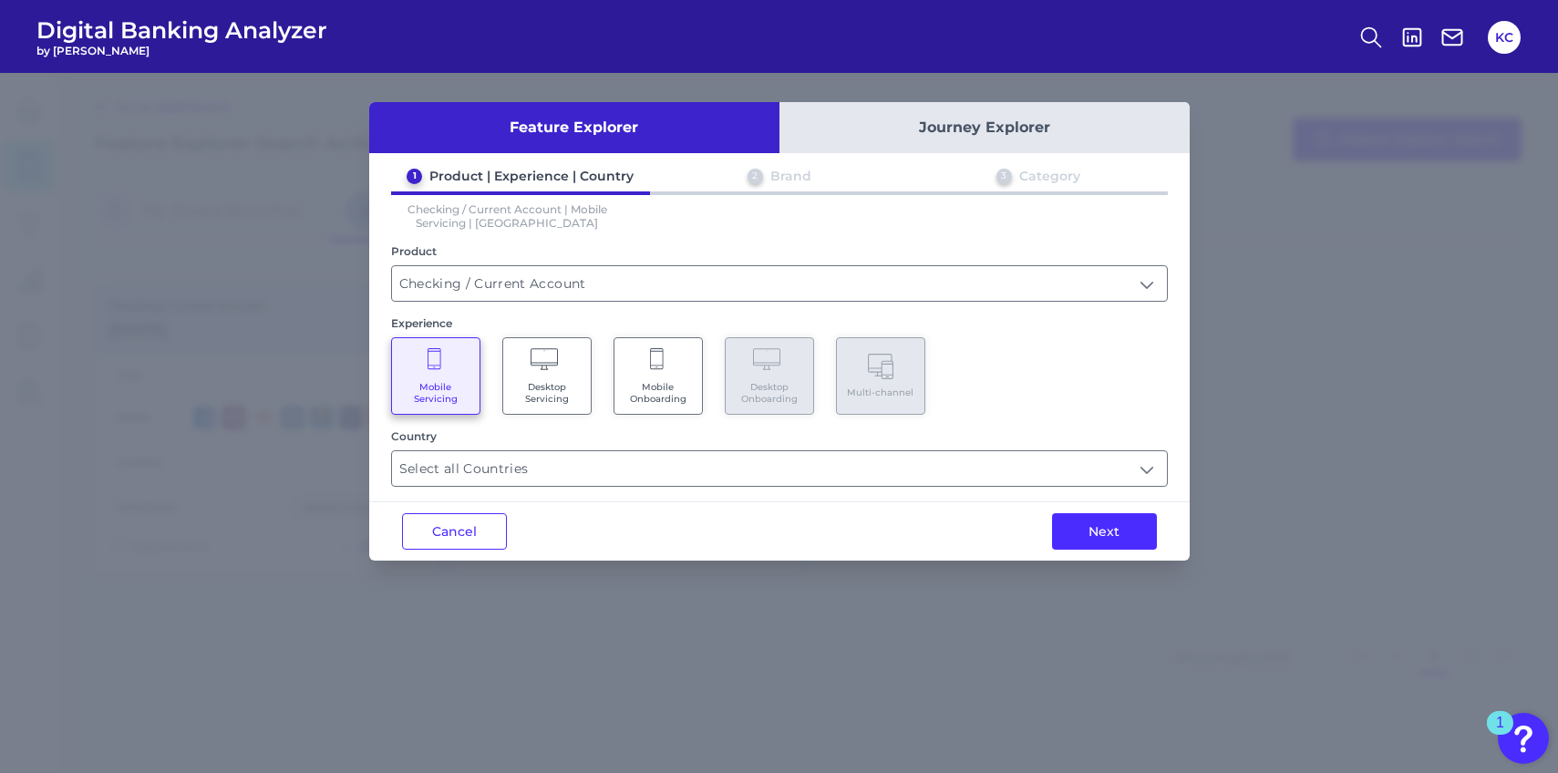
click at [681, 386] on span "Mobile Onboarding" at bounding box center [657, 393] width 69 height 24
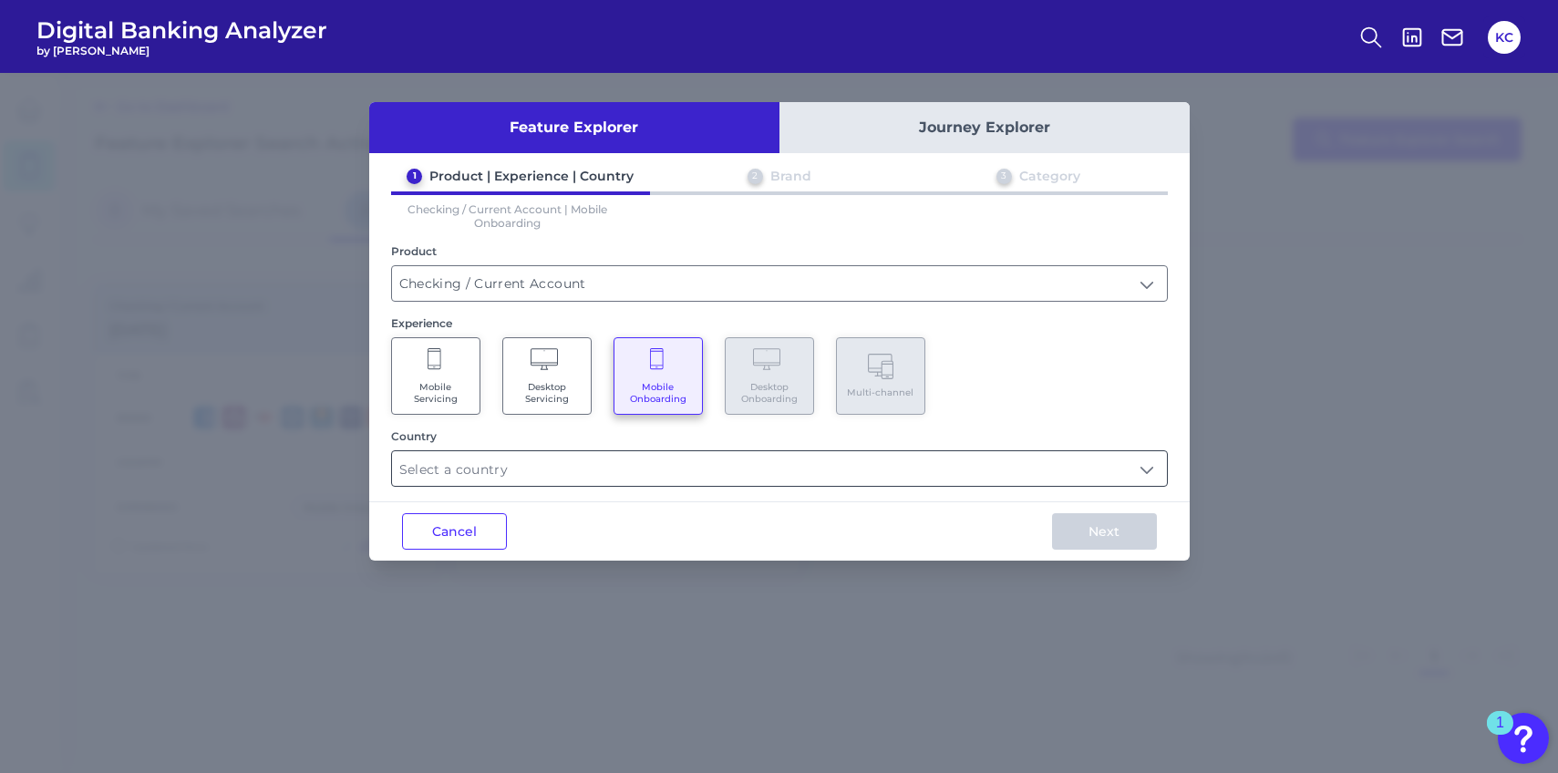
click at [1157, 475] on input "text" at bounding box center [779, 468] width 775 height 35
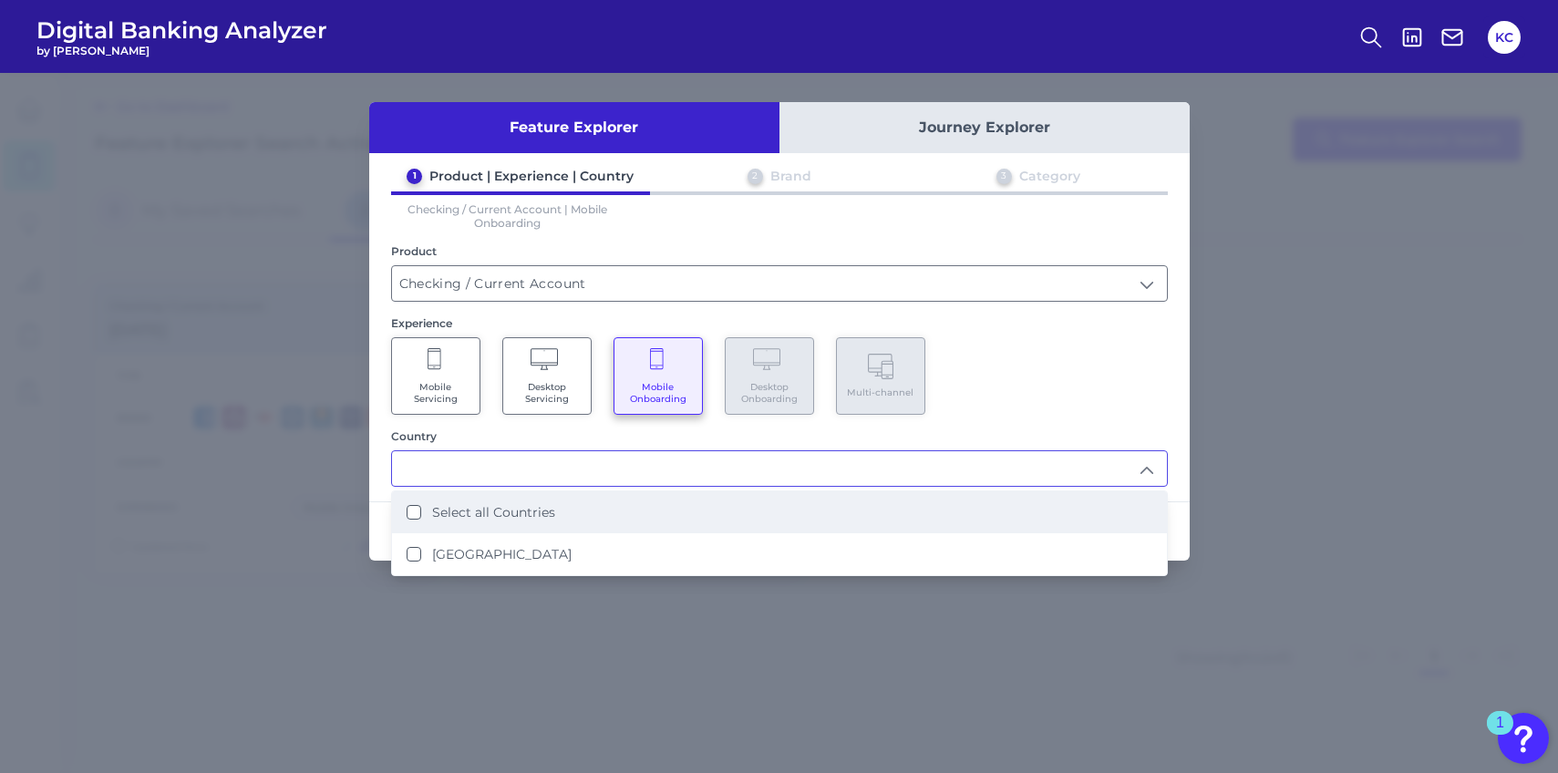
click at [420, 506] on Countries "Select all Countries" at bounding box center [413, 512] width 15 height 15
type input "Select all Countries"
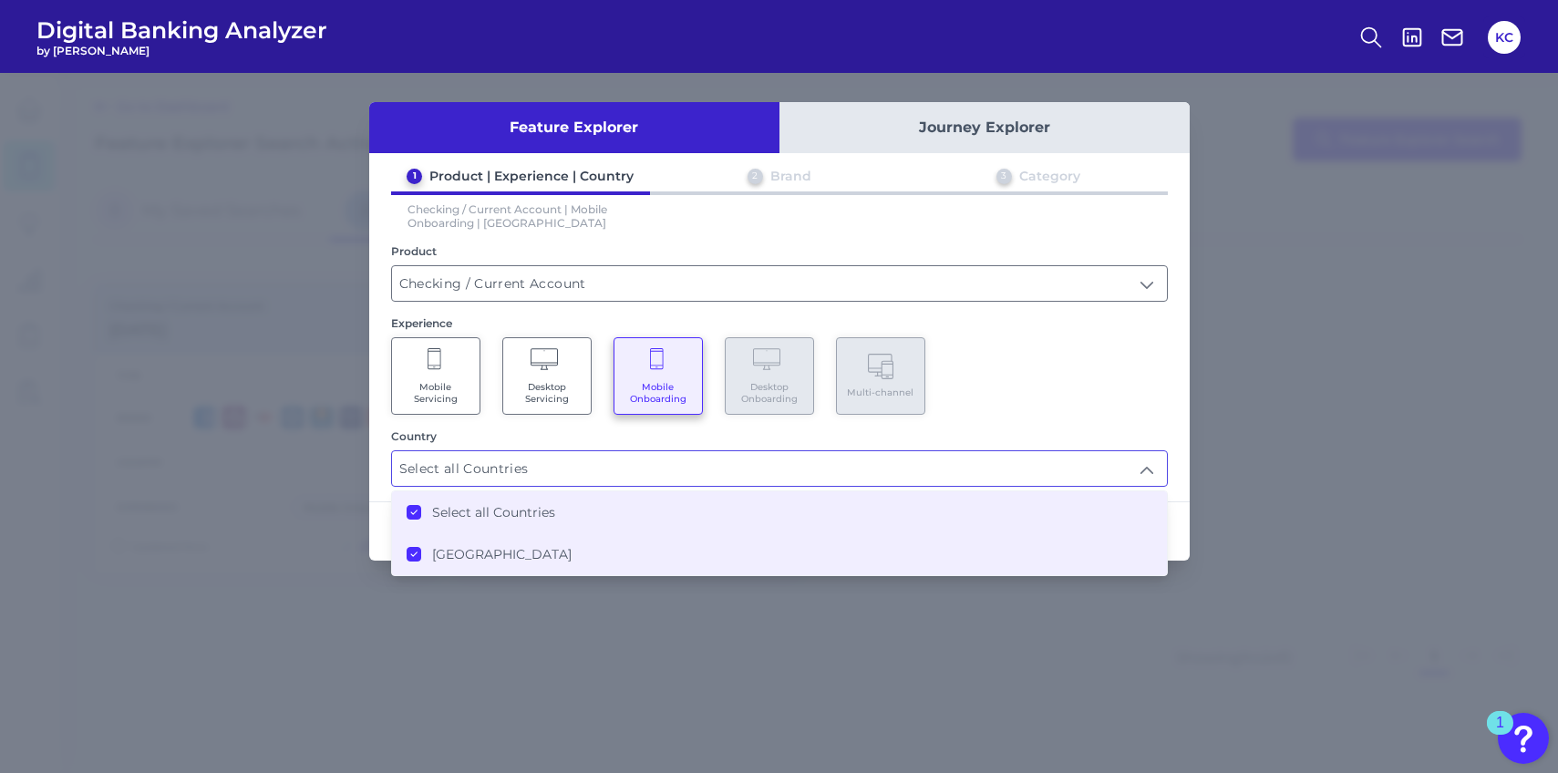
scroll to position [1, 0]
click at [1161, 385] on div "Mobile Servicing Desktop Servicing Mobile Onboarding Desktop Onboarding Multi-c…" at bounding box center [779, 375] width 776 height 77
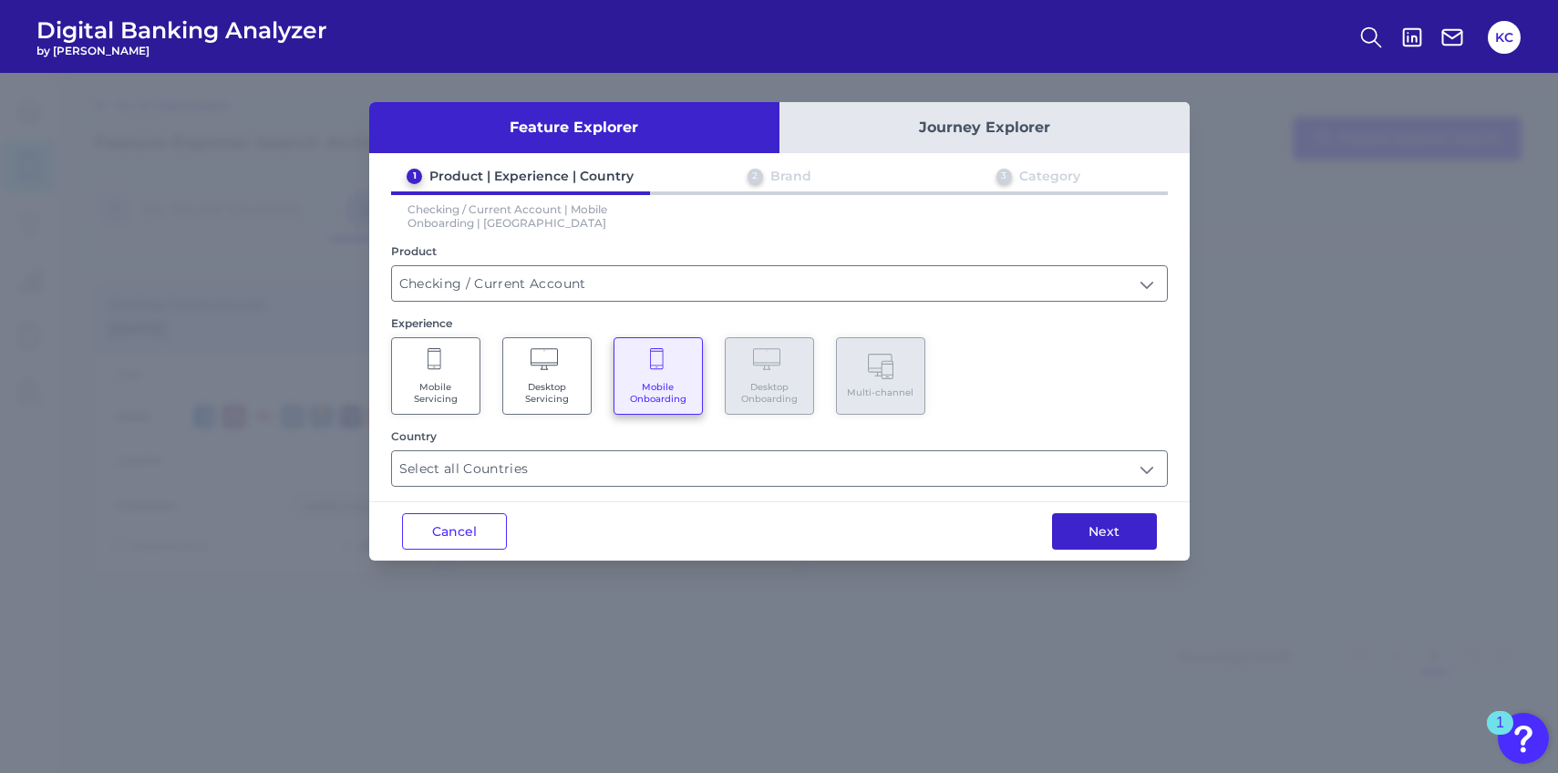
click at [1122, 526] on button "Next" at bounding box center [1104, 531] width 105 height 36
